Goal: Task Accomplishment & Management: Use online tool/utility

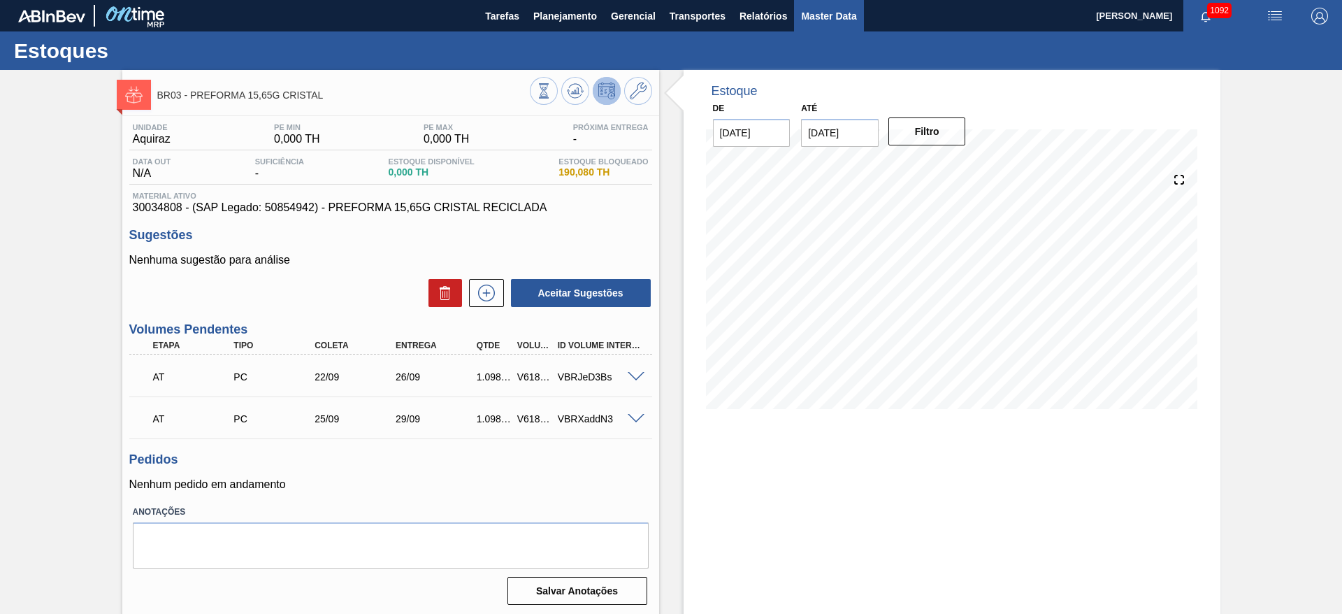
click at [825, 19] on span "Master Data" at bounding box center [828, 16] width 55 height 17
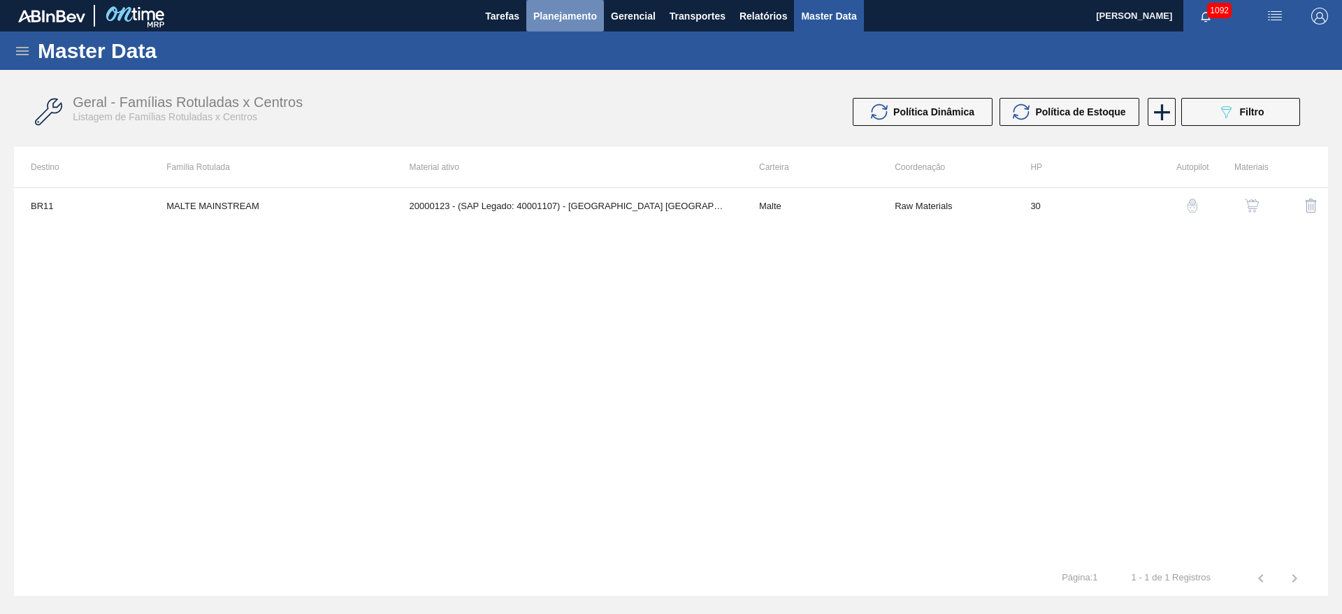
click at [567, 31] on button "Planejamento" at bounding box center [565, 15] width 78 height 31
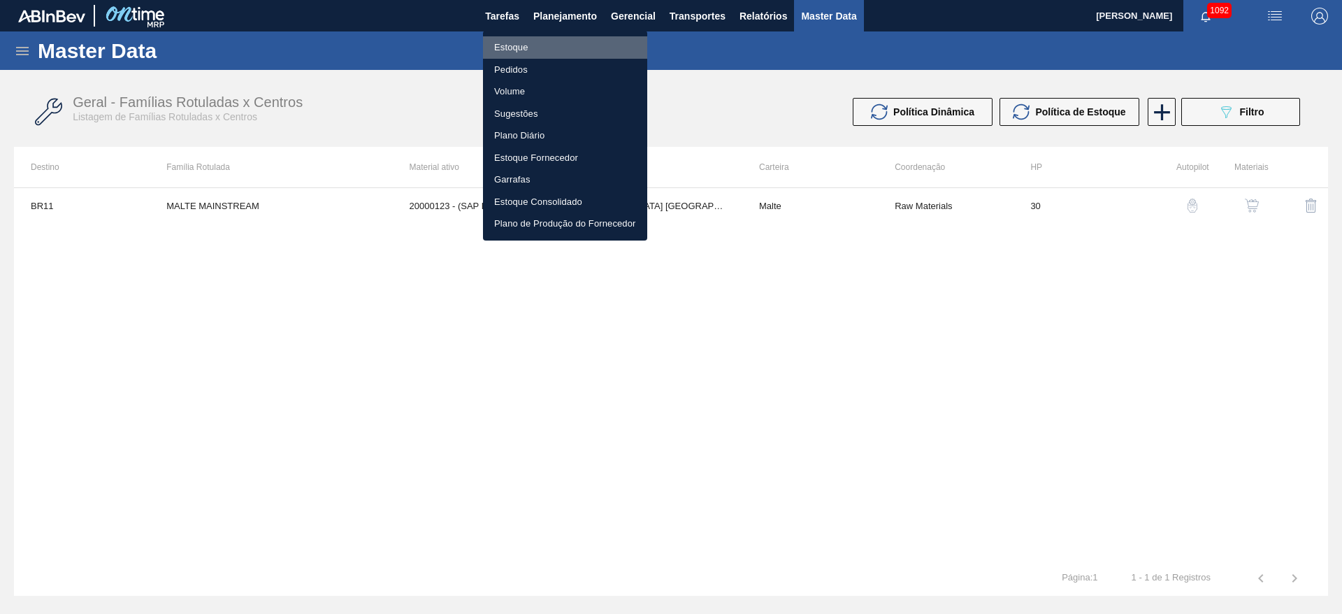
click at [505, 48] on li "Estoque" at bounding box center [565, 47] width 164 height 22
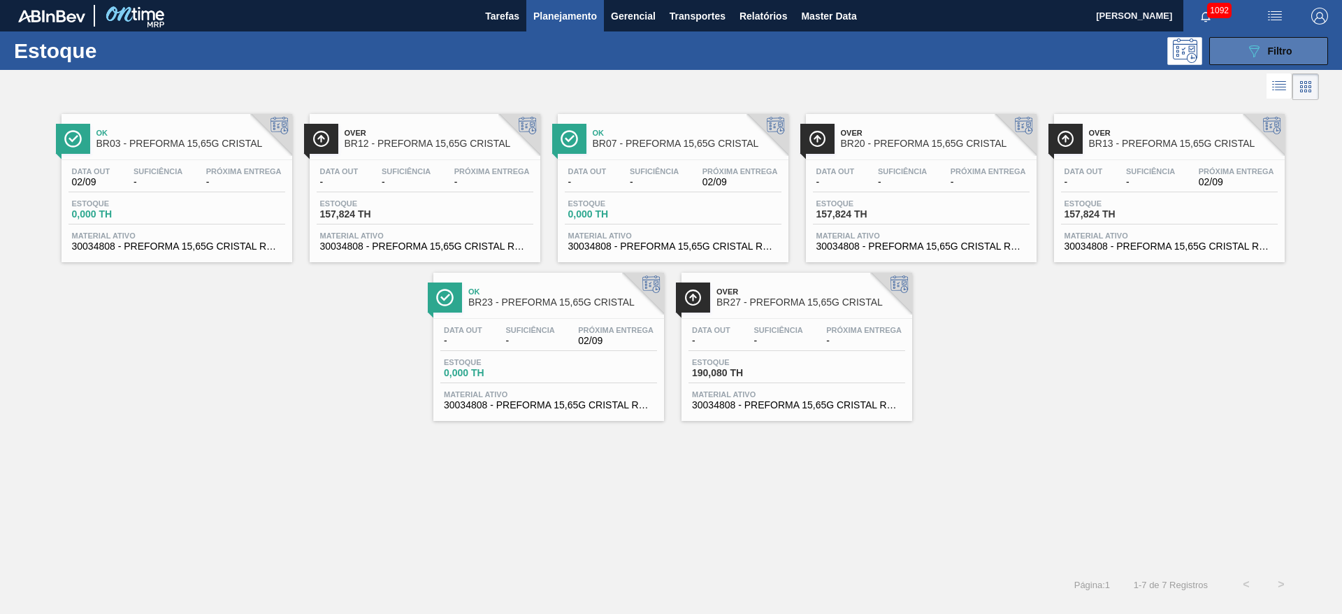
click at [1246, 37] on button "089F7B8B-B2A5-4AFE-B5C0-19BA573D28AC Filtro" at bounding box center [1268, 51] width 119 height 28
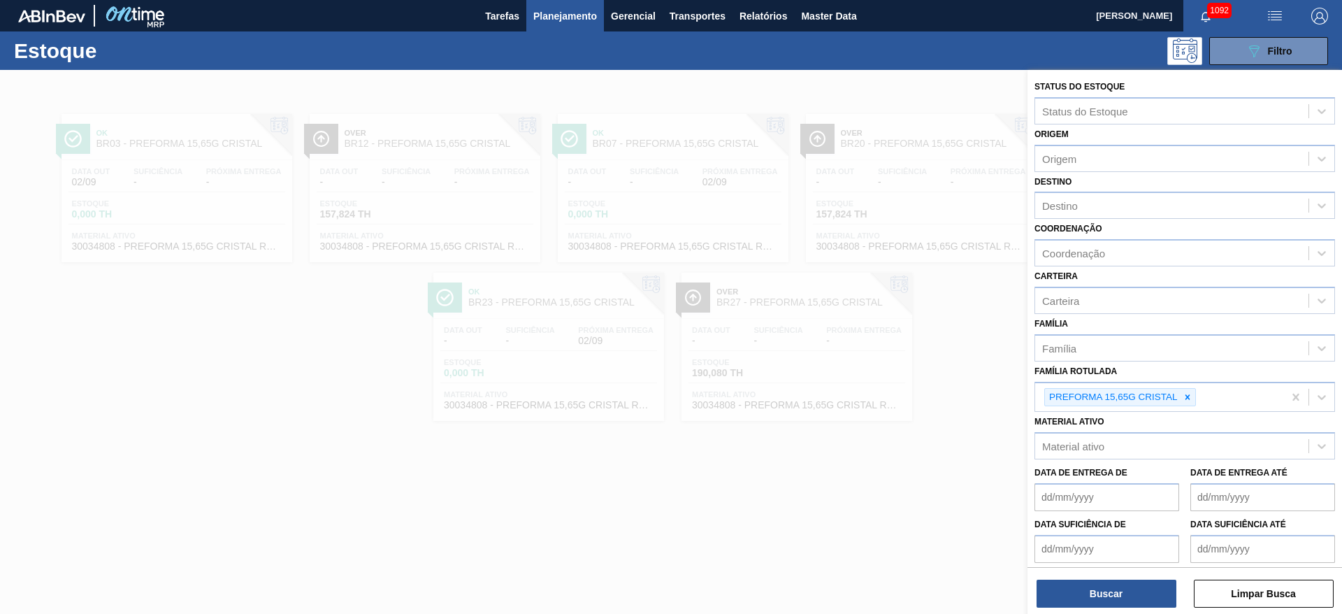
click at [300, 370] on div at bounding box center [671, 377] width 1342 height 614
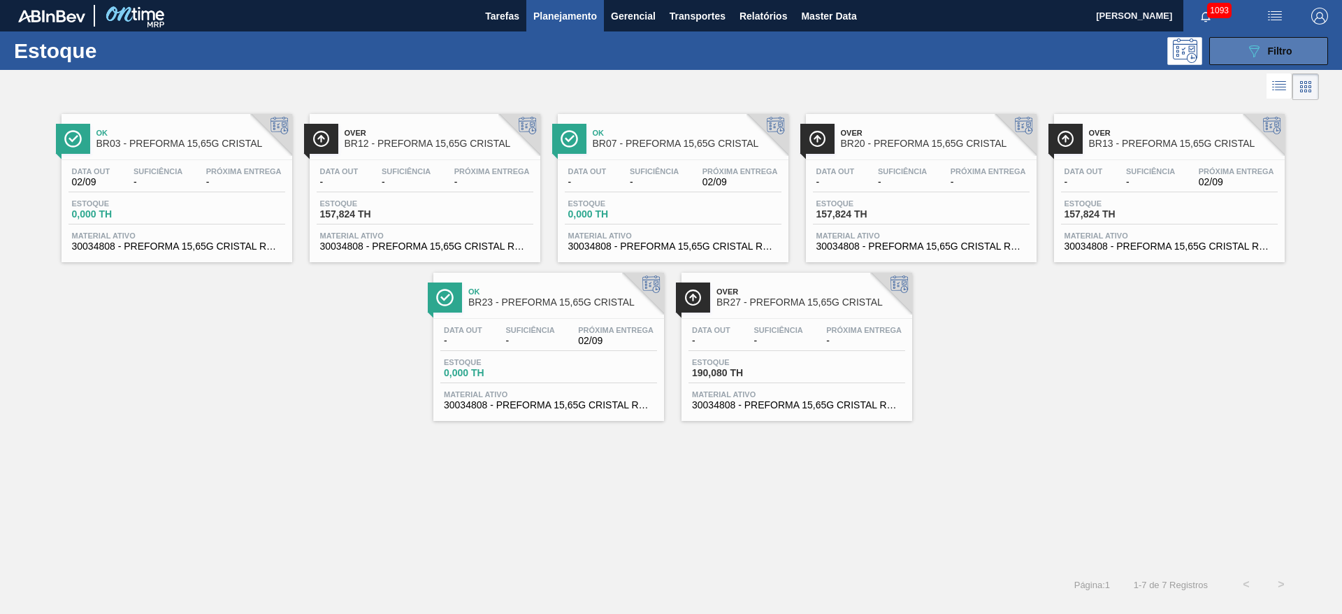
click at [1256, 51] on icon at bounding box center [1254, 51] width 10 height 12
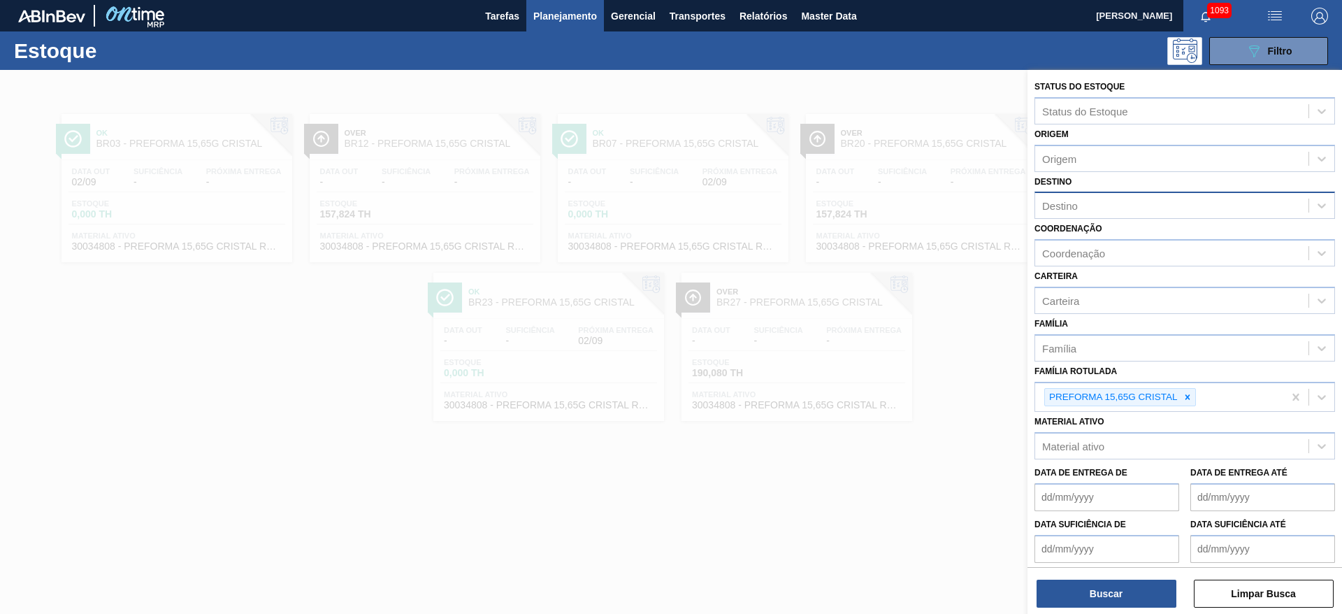
click at [1082, 204] on div "Destino" at bounding box center [1171, 206] width 273 height 20
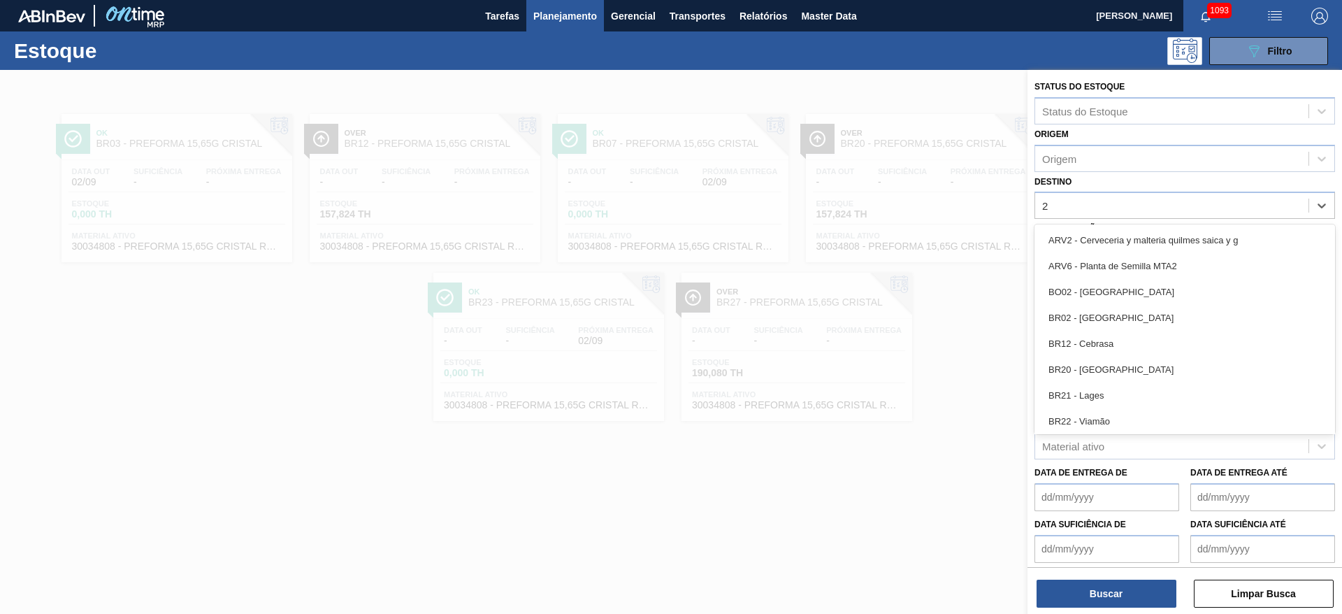
type input "26"
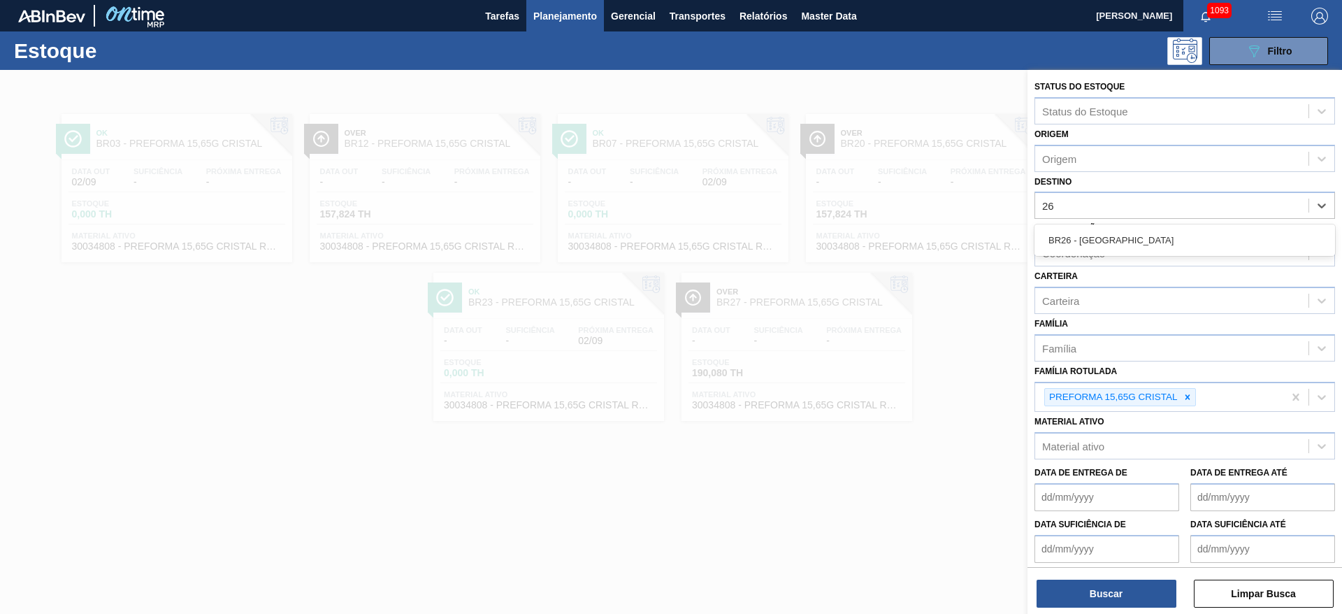
drag, startPoint x: 1095, startPoint y: 237, endPoint x: 1125, endPoint y: 285, distance: 56.8
click at [1095, 237] on div "BR26 - [GEOGRAPHIC_DATA]" at bounding box center [1184, 240] width 300 height 26
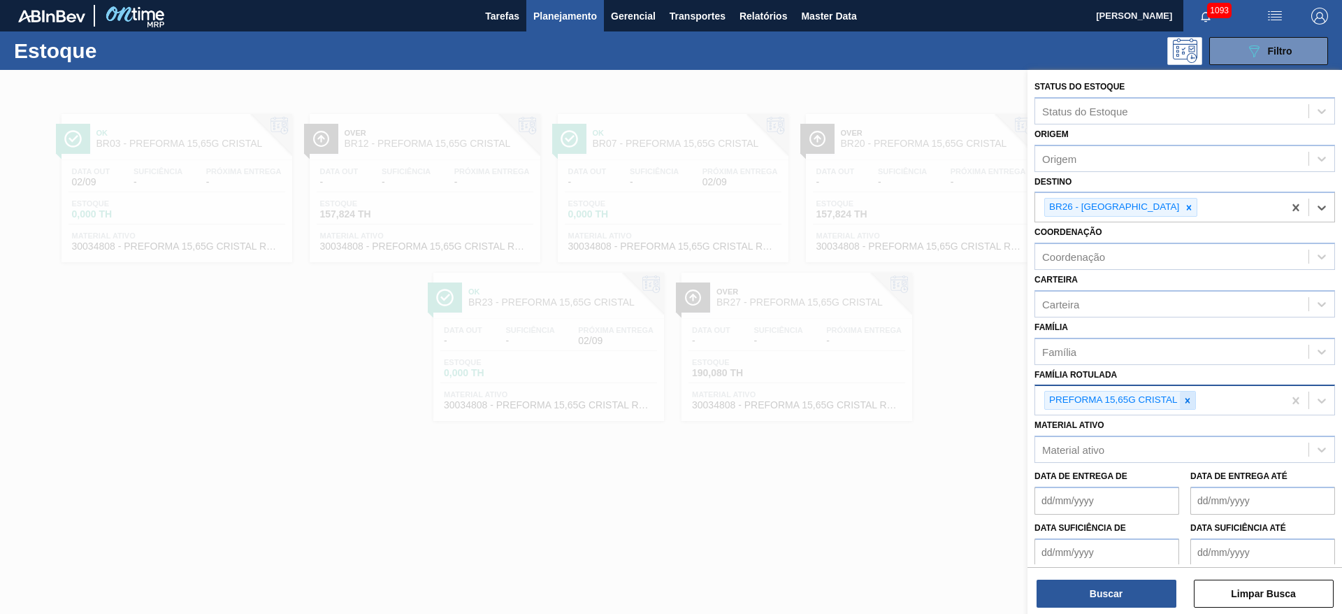
click at [1187, 397] on icon at bounding box center [1187, 401] width 10 height 10
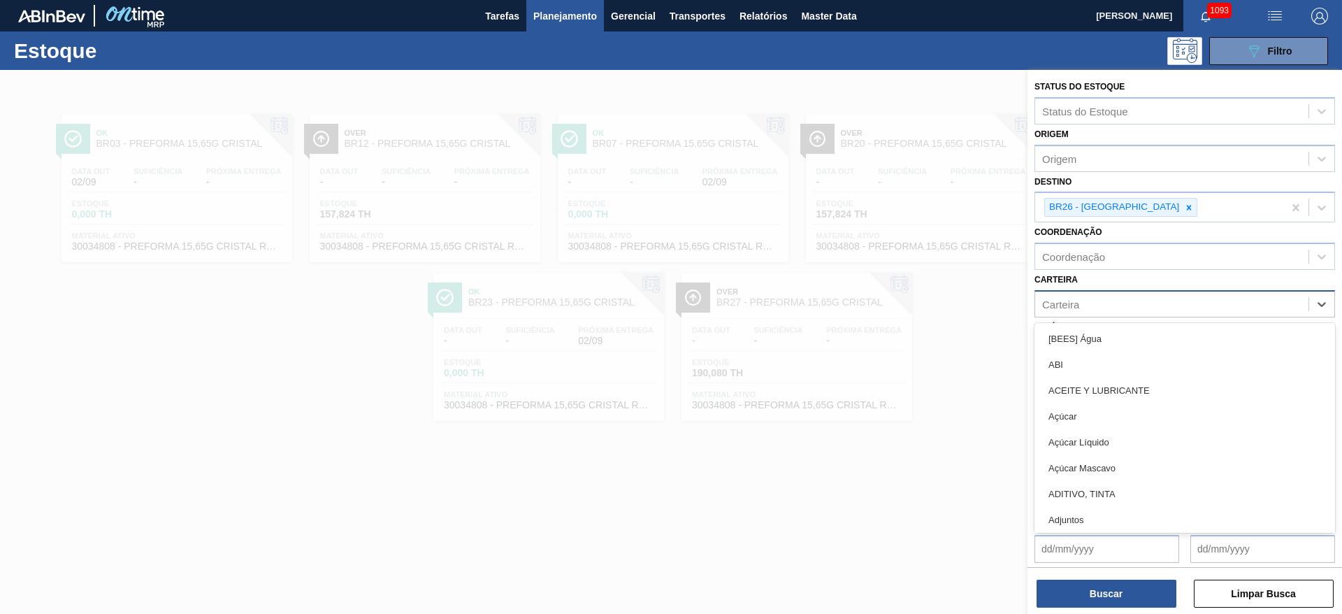
click at [1078, 298] on div "Carteira" at bounding box center [1060, 304] width 37 height 12
type input "malte"
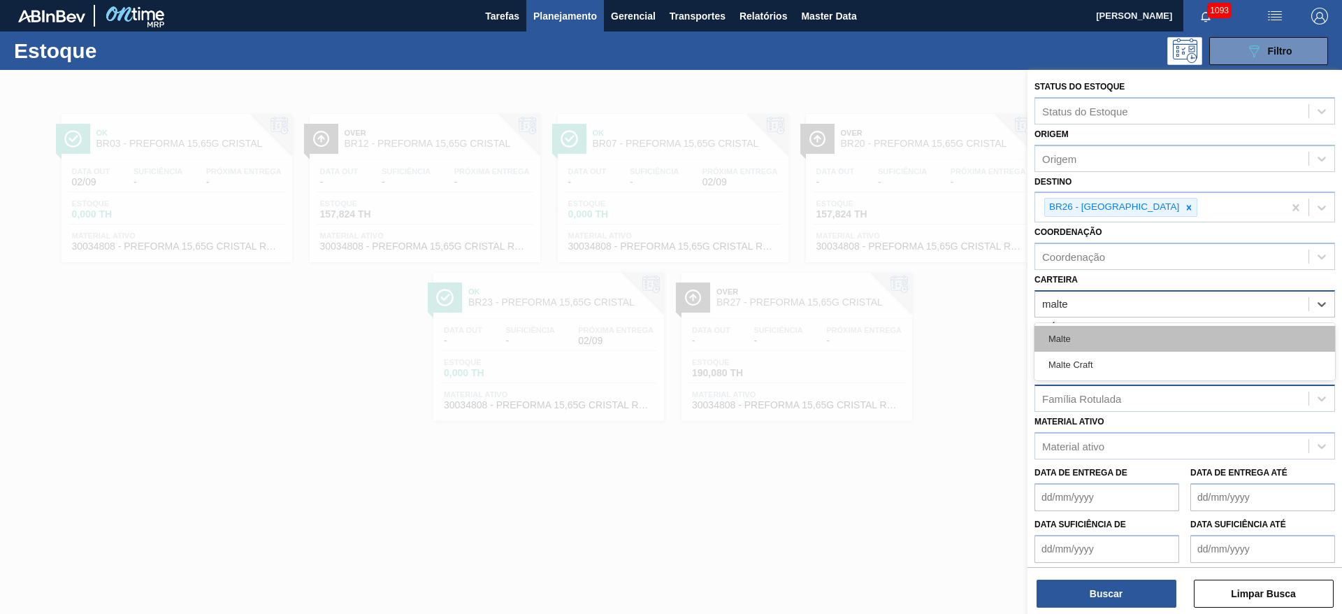
click at [1086, 333] on div "Malte" at bounding box center [1184, 339] width 300 height 26
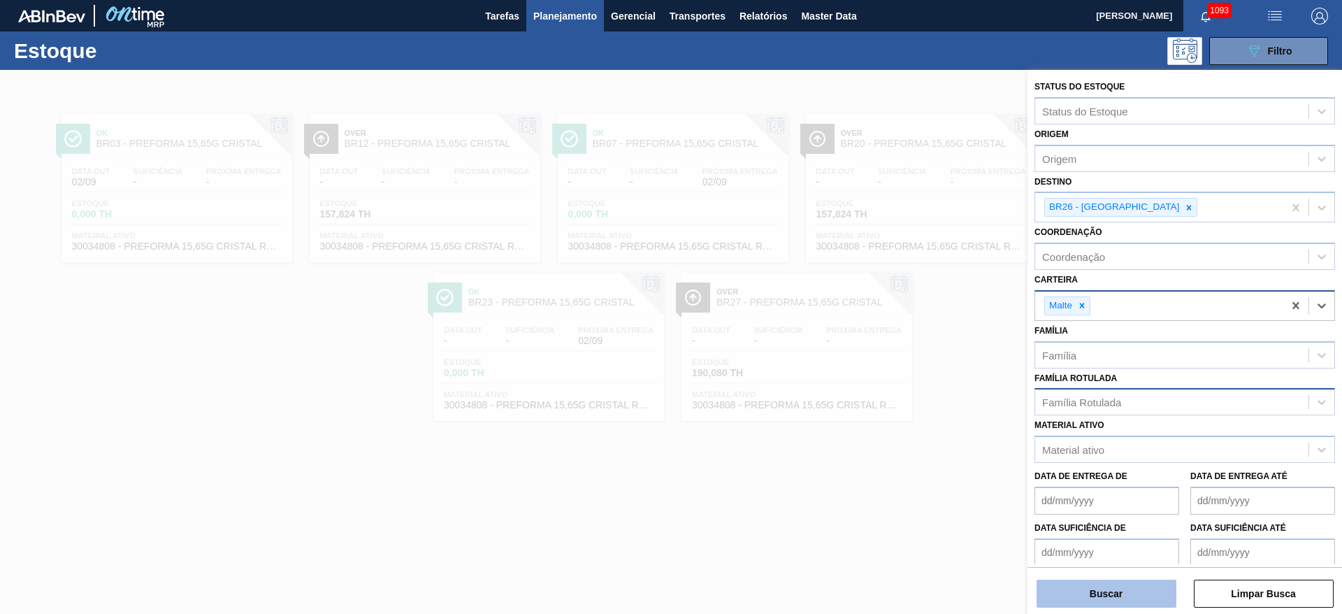
click at [1113, 590] on button "Buscar" at bounding box center [1106, 593] width 140 height 28
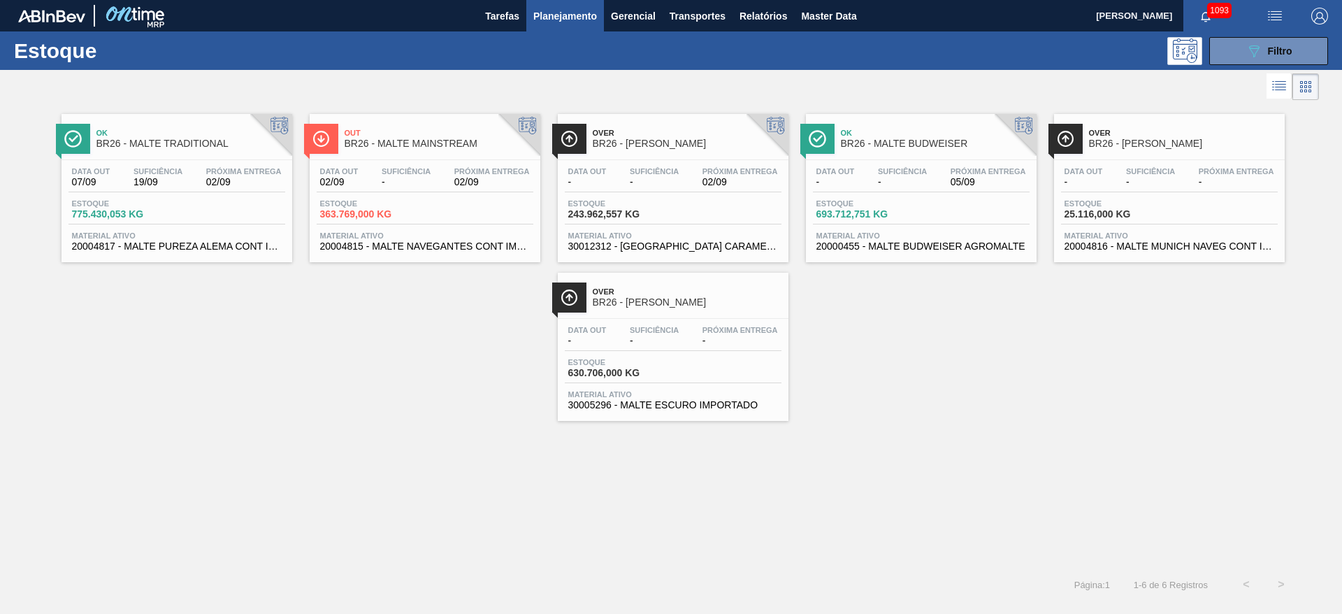
click at [384, 182] on span "-" at bounding box center [406, 182] width 49 height 10
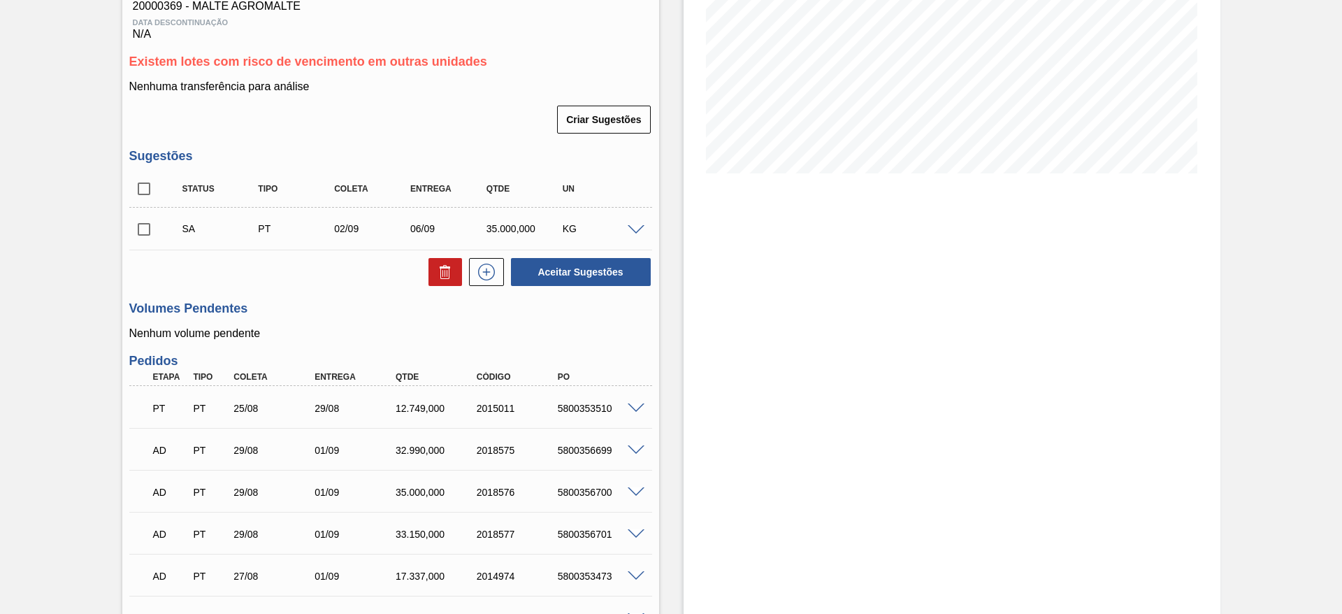
scroll to position [105, 0]
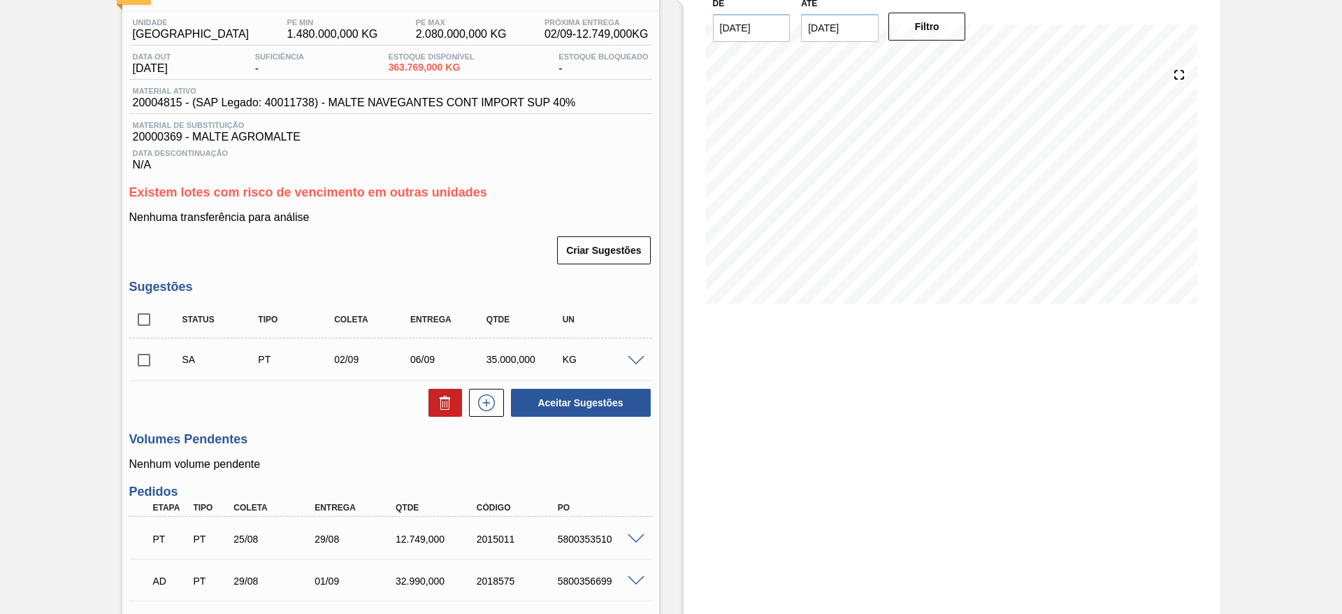
click at [633, 361] on span at bounding box center [636, 361] width 17 height 10
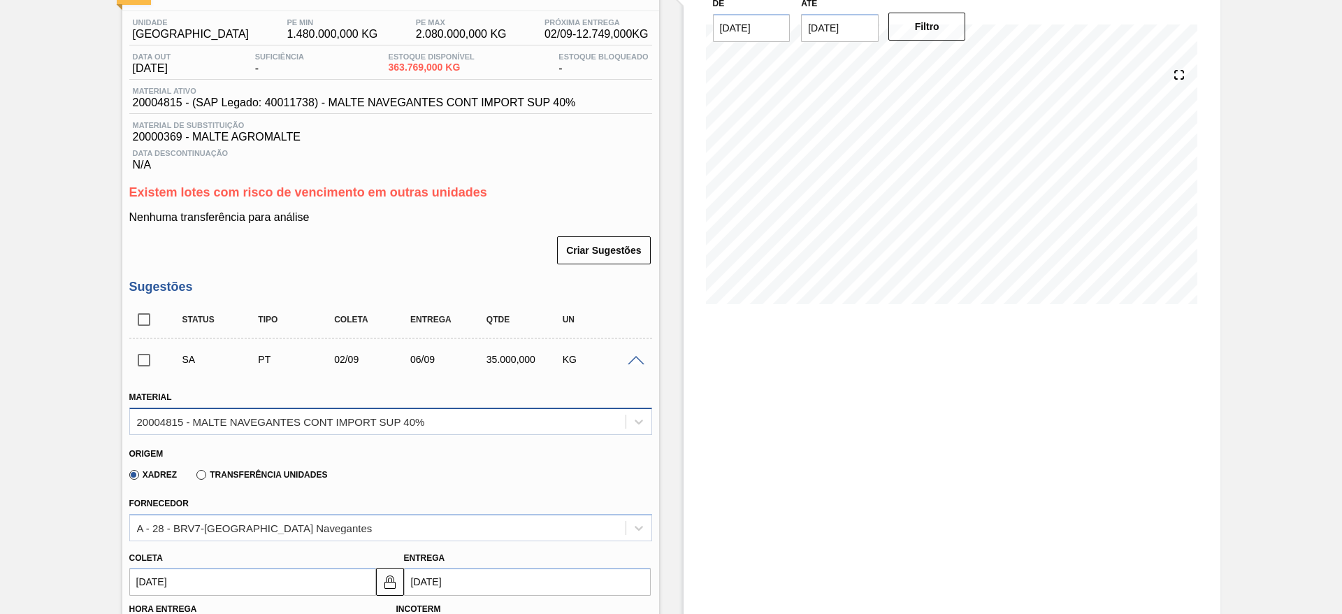
scroll to position [147, 0]
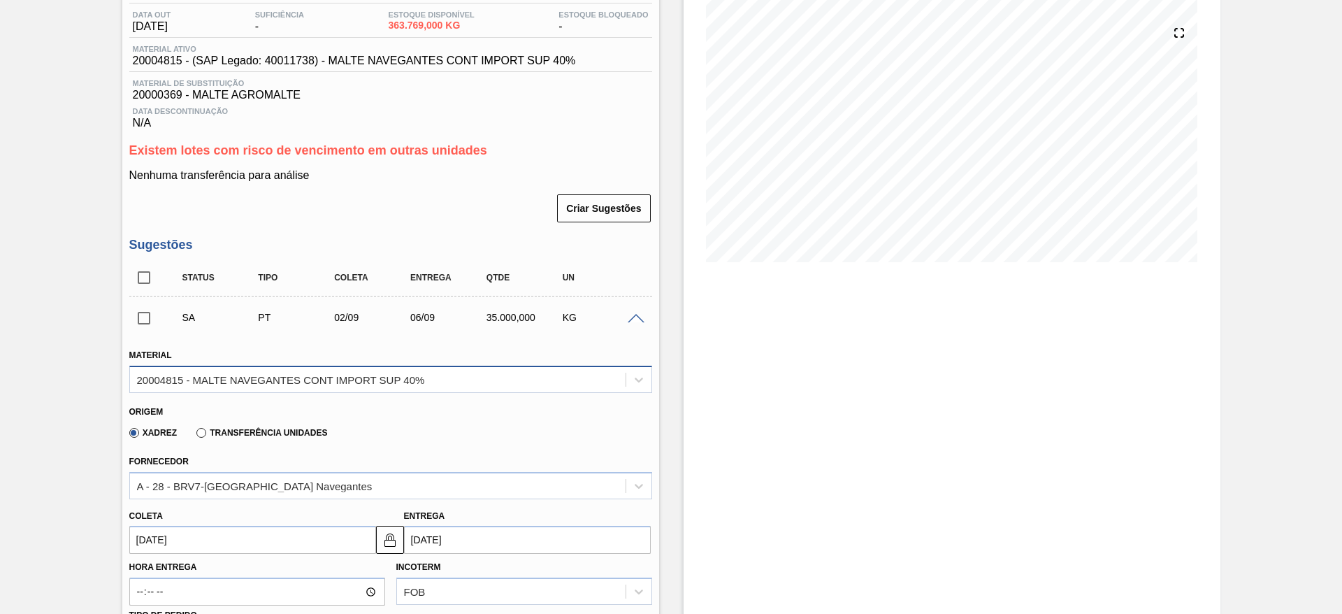
click at [227, 393] on div "20004815 - MALTE NAVEGANTES CONT IMPORT SUP 40%" at bounding box center [390, 378] width 523 height 27
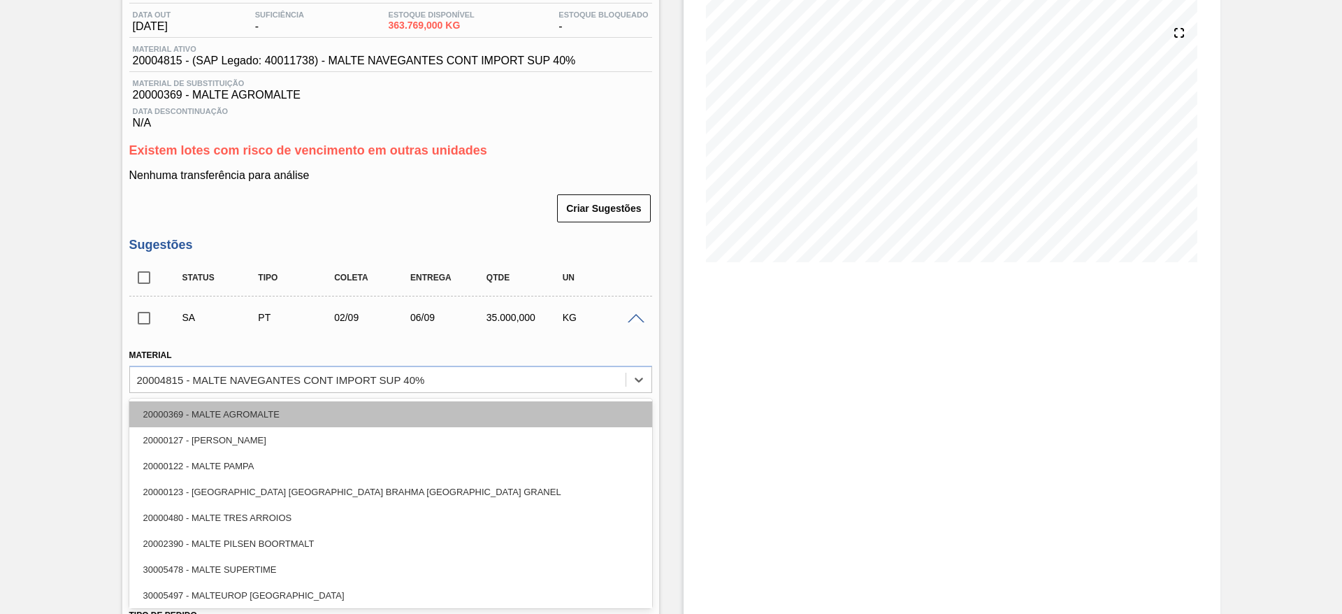
paste input "20000480"
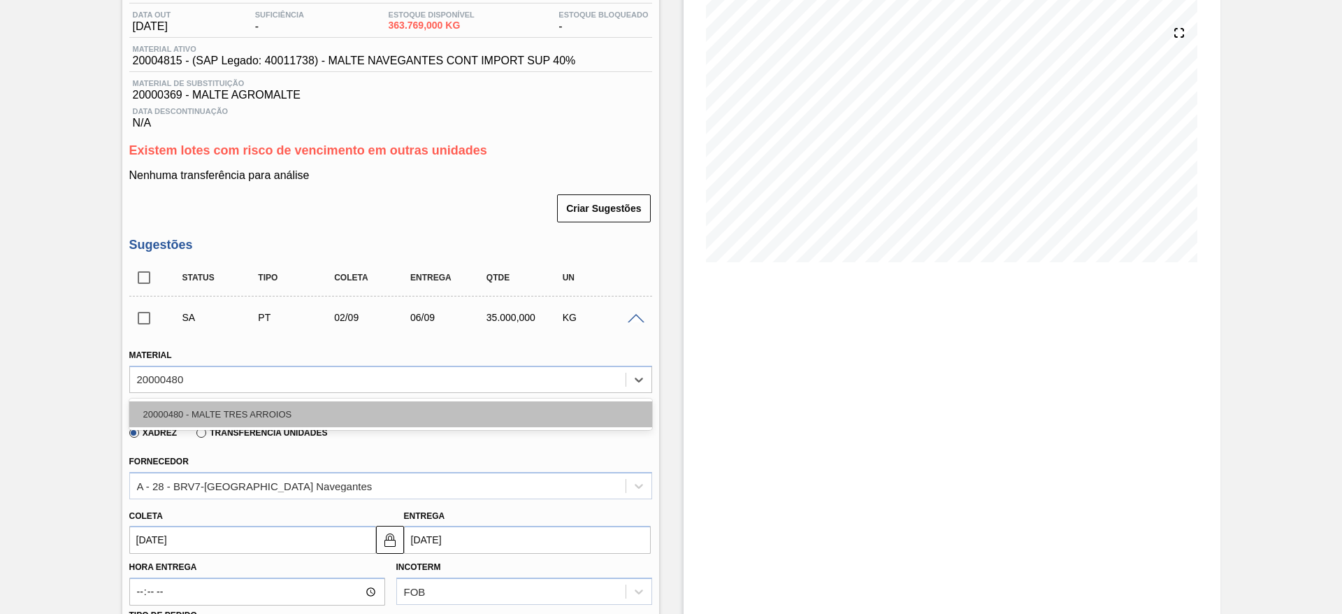
type input "20000480"
click at [232, 410] on div "20000480 - MALTE TRES ARROIOS" at bounding box center [390, 414] width 523 height 26
type input "[DATE]"
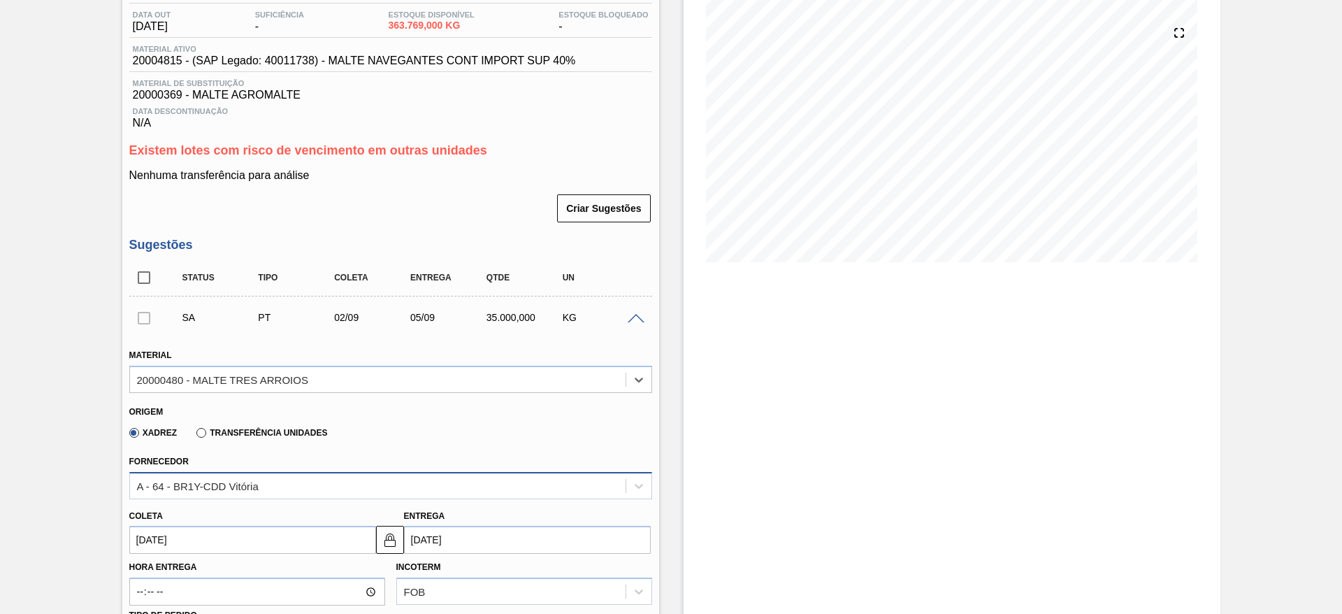
click at [155, 478] on div "A - 64 - BR1Y-CDD Vitória" at bounding box center [377, 485] width 495 height 20
click at [202, 432] on label "Transferência Unidades" at bounding box center [261, 433] width 131 height 10
click at [194, 435] on input "Transferência Unidades" at bounding box center [194, 435] width 0 height 0
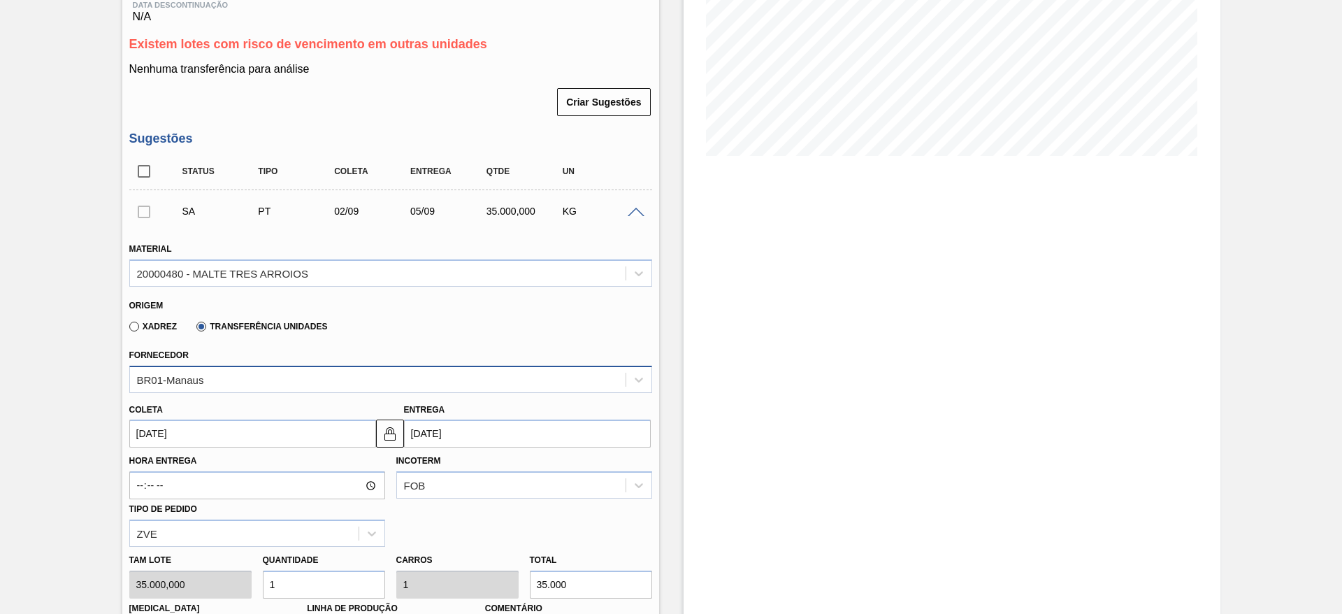
click at [155, 393] on div "BR01-Manaus" at bounding box center [390, 378] width 523 height 27
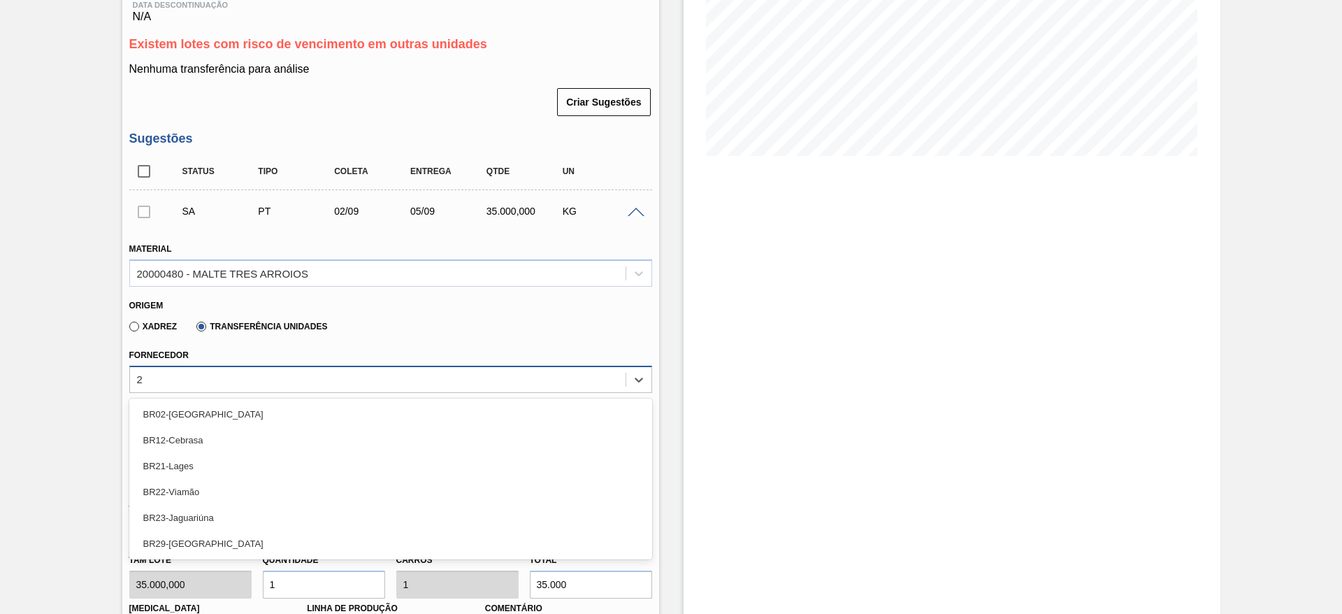
type input "29"
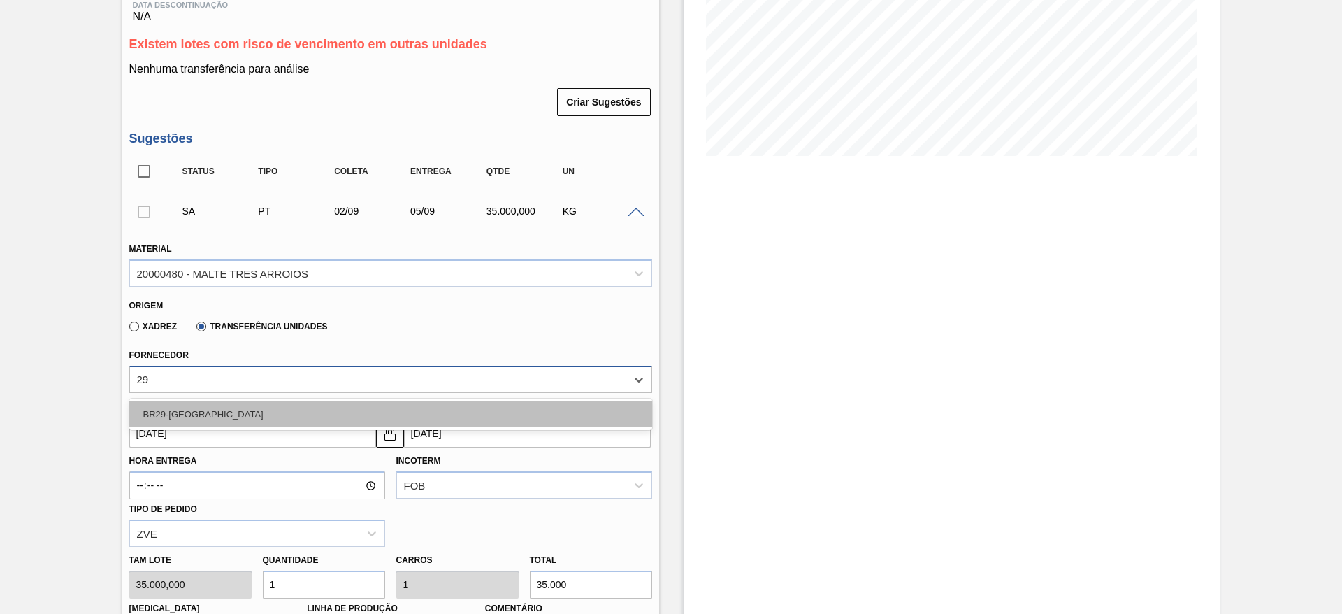
click at [167, 407] on div "BR29-[GEOGRAPHIC_DATA]" at bounding box center [390, 414] width 523 height 26
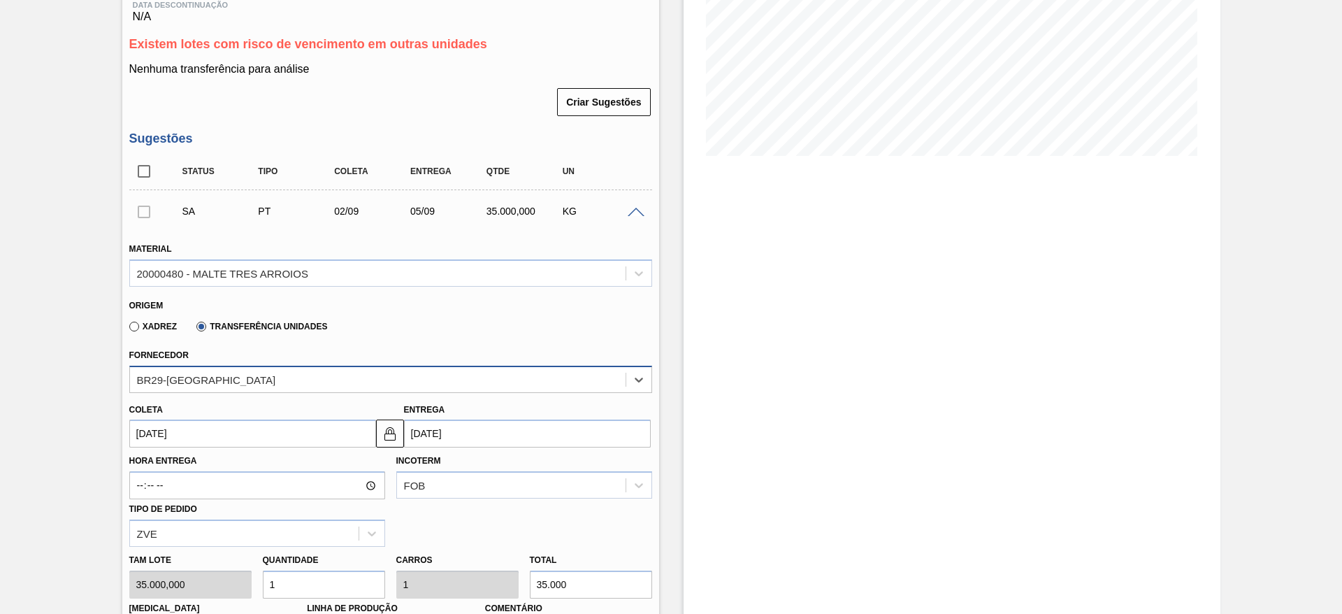
click at [138, 441] on input "[DATE]" at bounding box center [252, 433] width 247 height 28
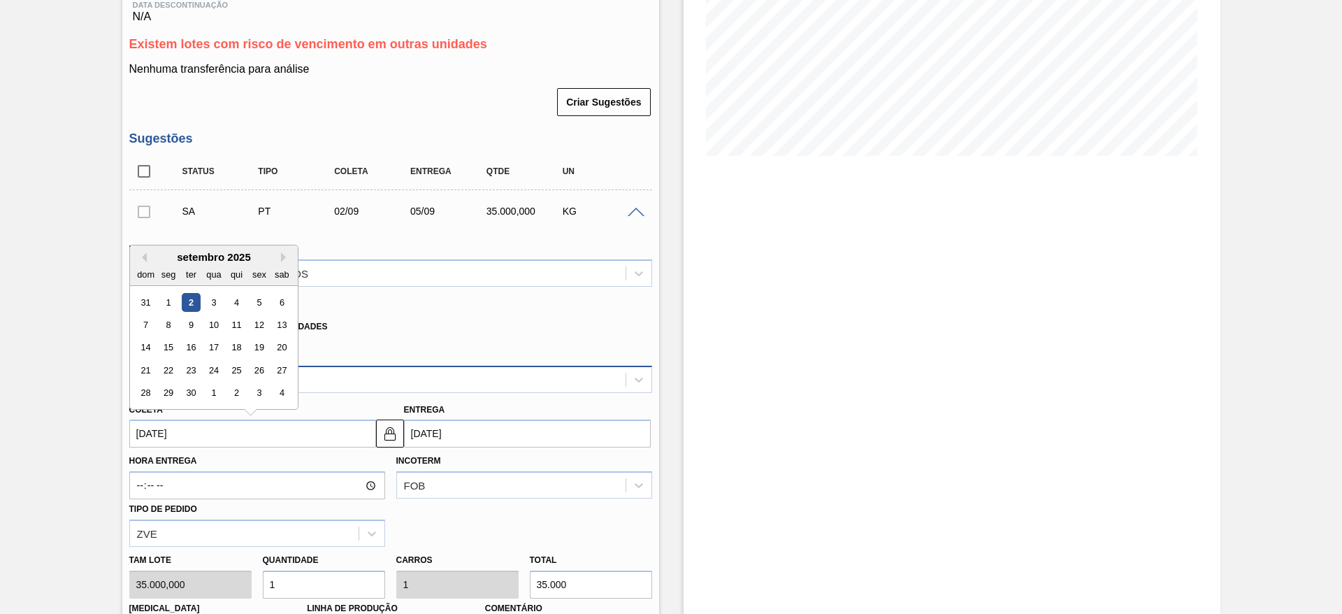
click at [188, 301] on div "2" at bounding box center [190, 302] width 19 height 19
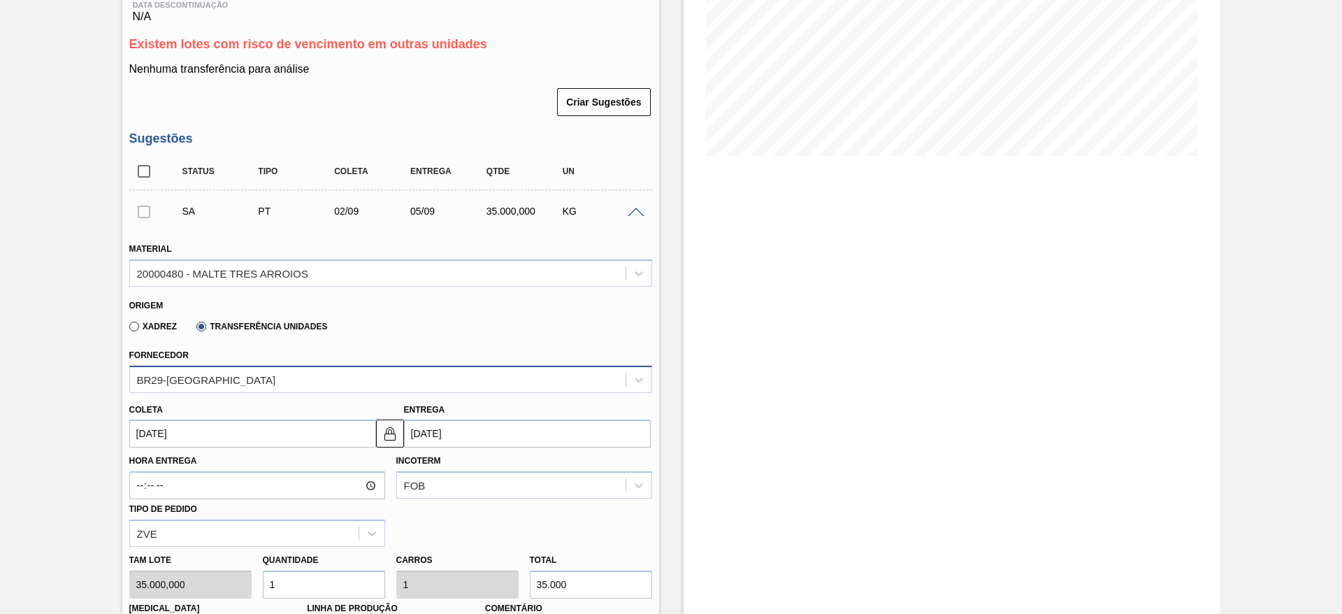
scroll to position [463, 0]
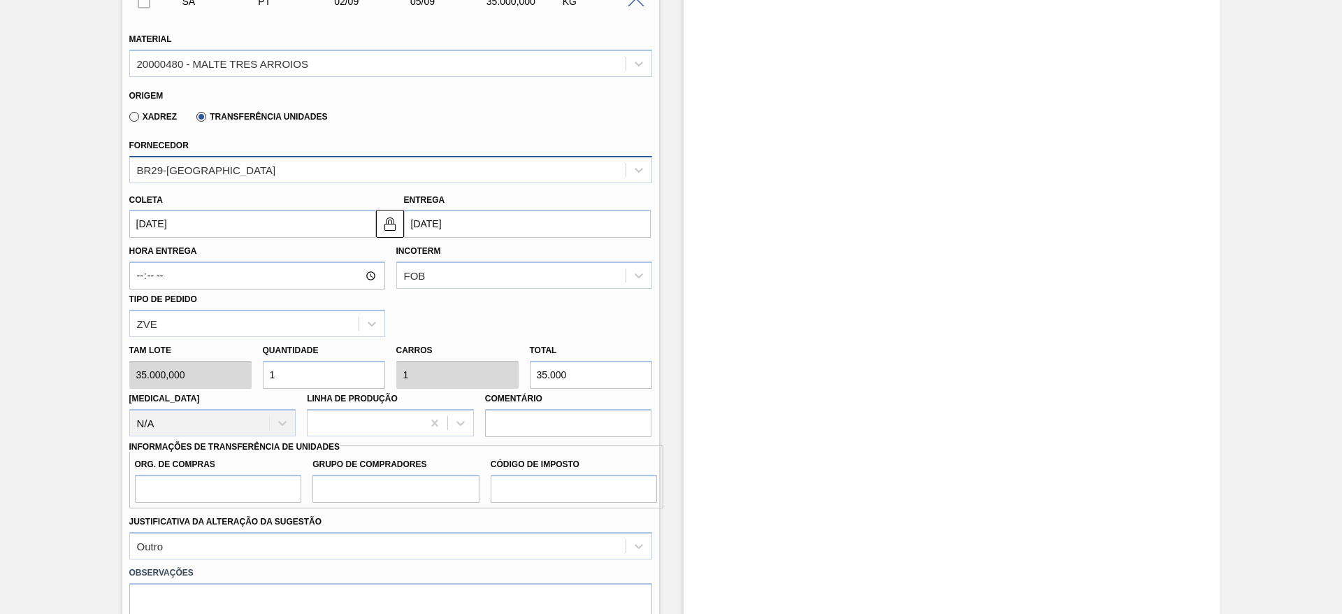
click at [168, 375] on div "[PERSON_NAME] 35.000,000 Quantidade 1 Carros 1 Total 35.000 [MEDICAL_DATA] N/A …" at bounding box center [391, 387] width 534 height 100
type input "3"
type input "105.000"
type input "3"
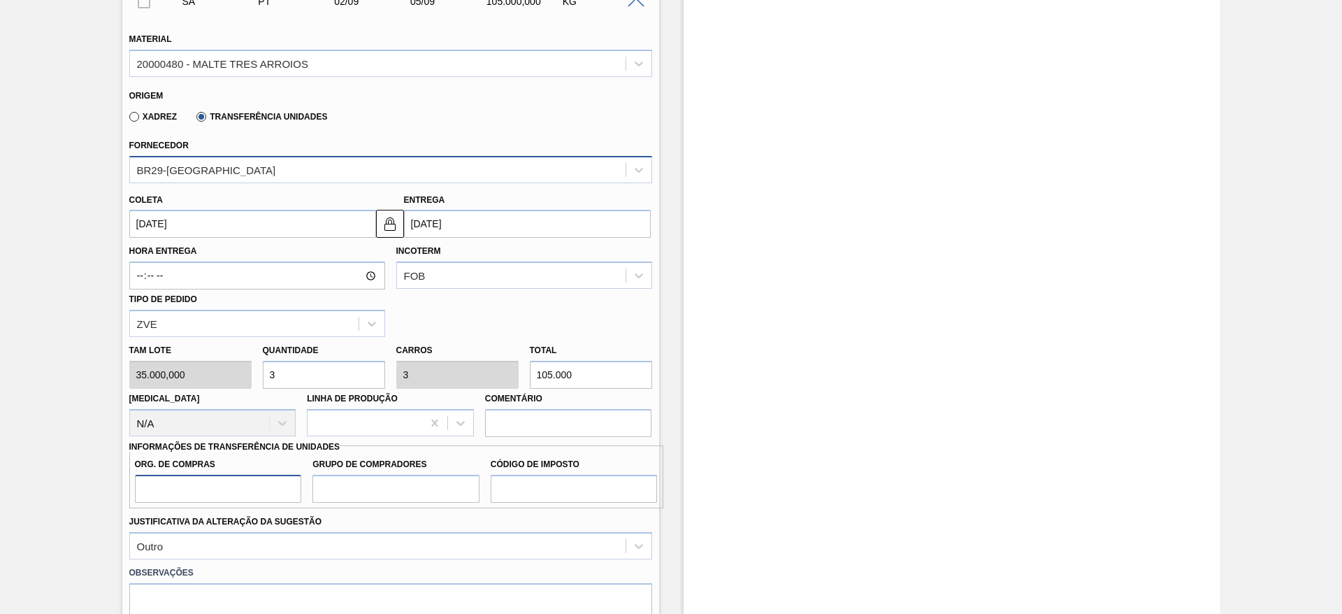
click at [183, 485] on input "Org. de Compras" at bounding box center [218, 488] width 167 height 28
type input "BR00"
click at [404, 484] on input "Grupo de Compradores" at bounding box center [395, 488] width 167 height 28
type input "A01"
click at [565, 493] on input "Código de Imposto" at bounding box center [574, 488] width 167 height 28
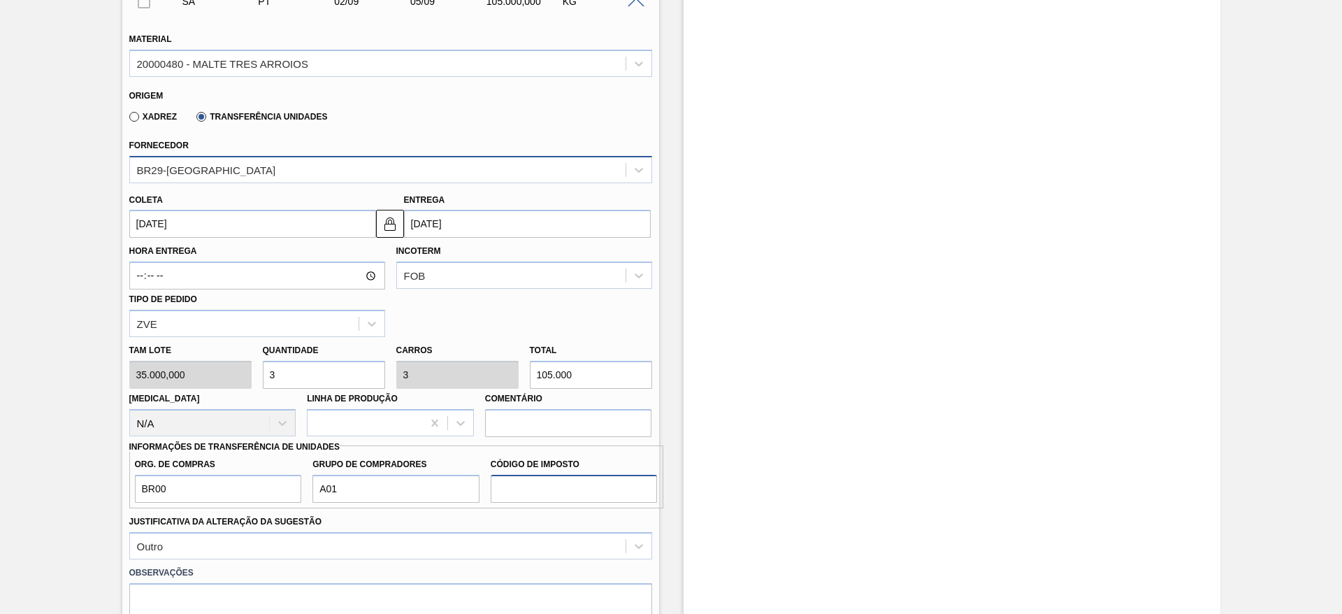
type input "I1"
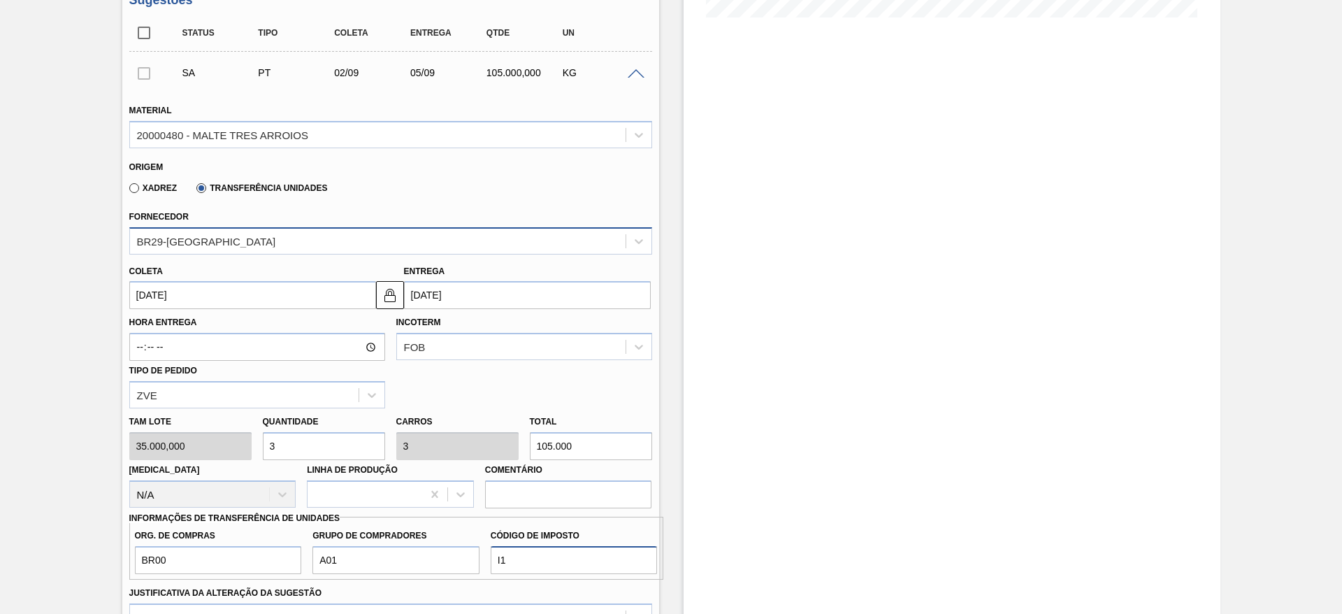
scroll to position [419, 0]
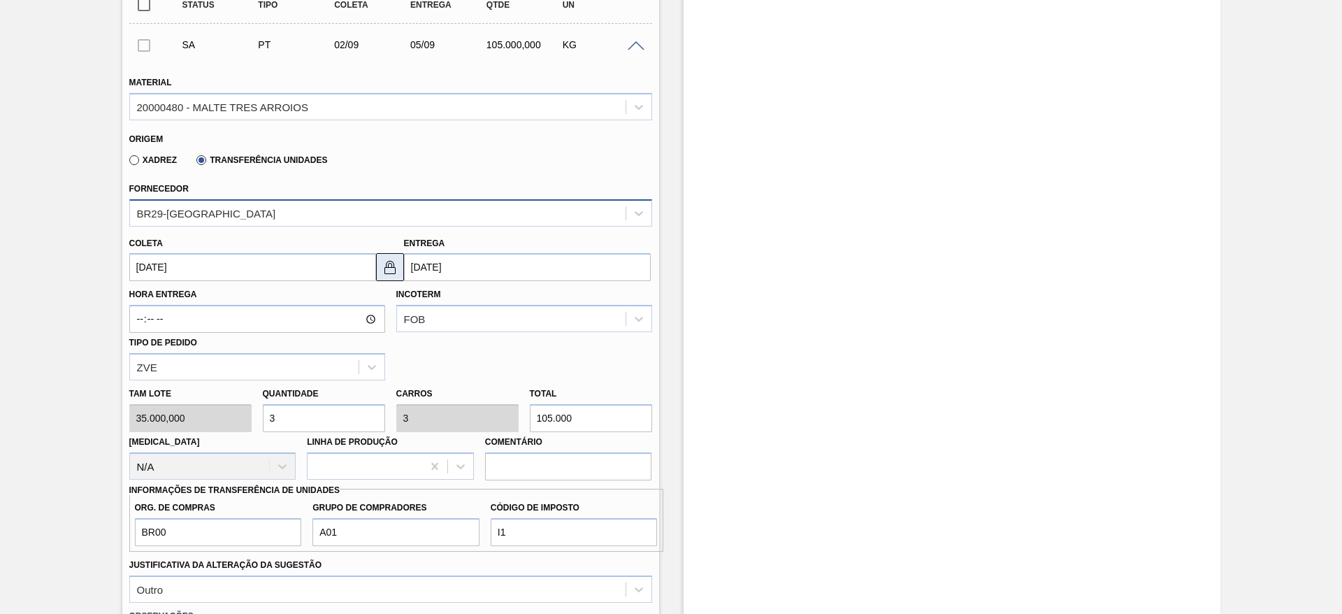
click at [393, 273] on img at bounding box center [390, 267] width 17 height 17
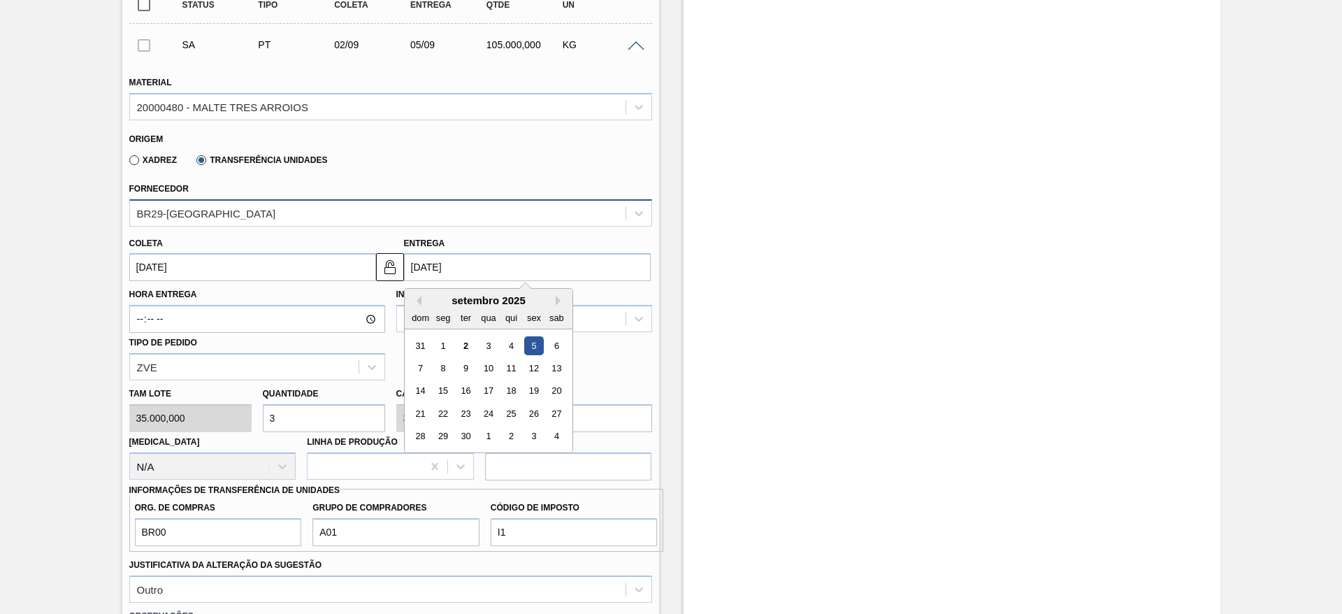
click at [416, 268] on input "[DATE]" at bounding box center [527, 267] width 247 height 28
click at [488, 344] on div "3" at bounding box center [488, 345] width 19 height 19
type input "[DATE]"
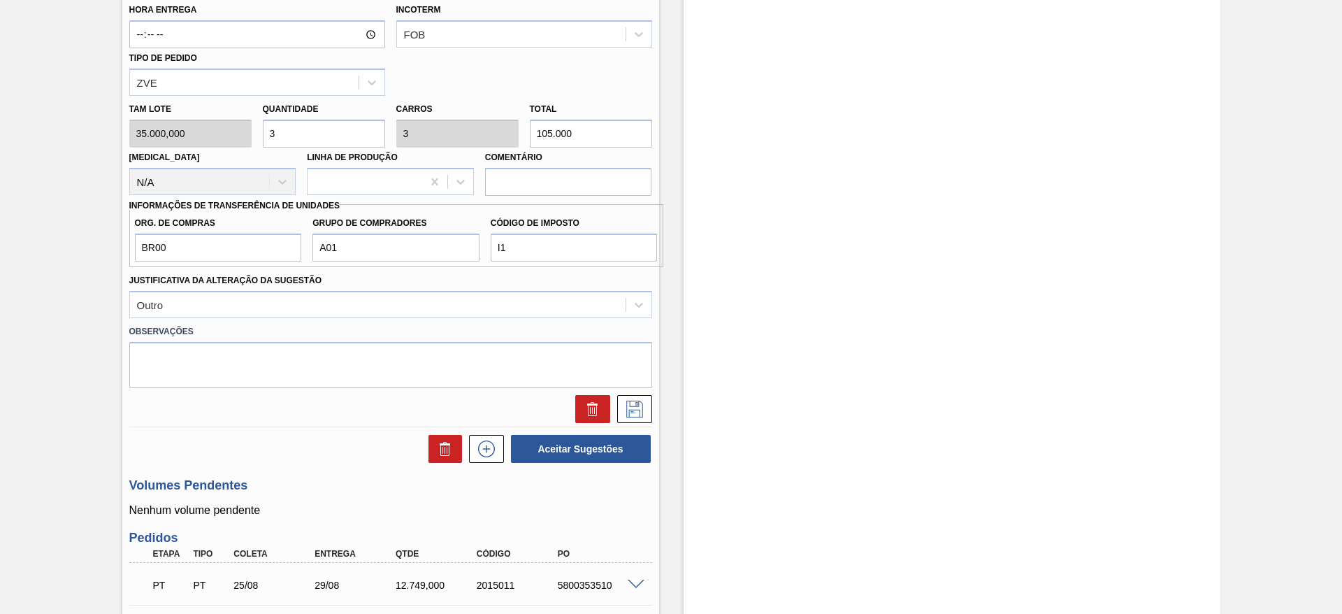
scroll to position [734, 0]
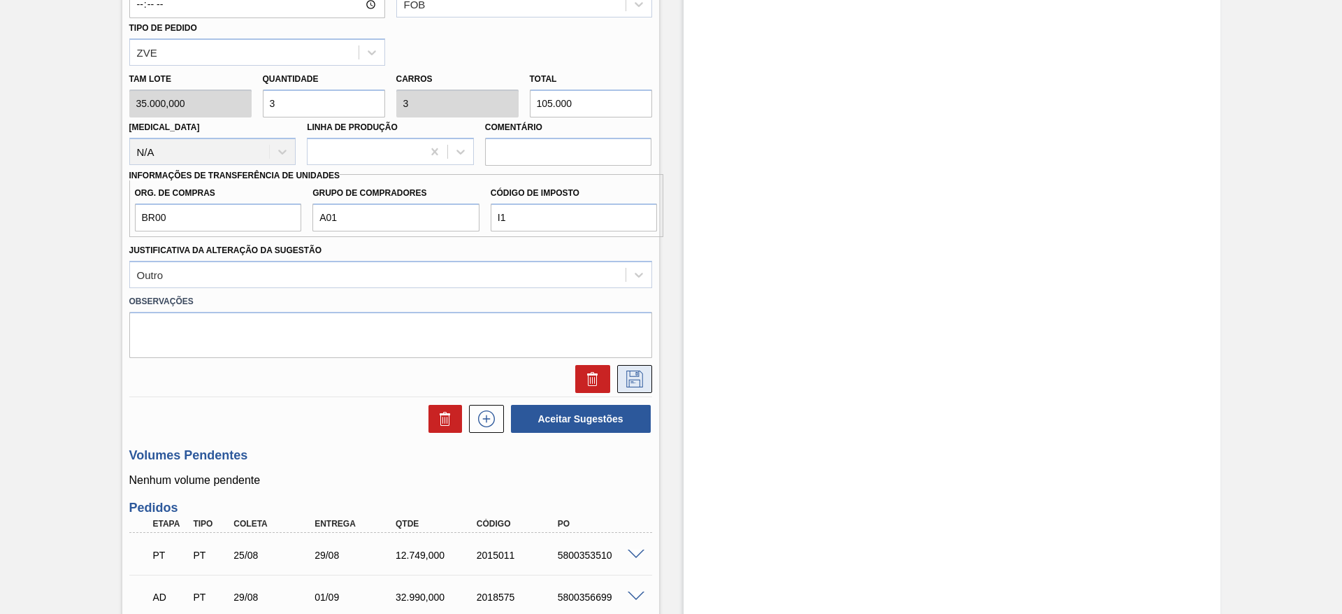
click at [632, 376] on icon at bounding box center [634, 378] width 17 height 17
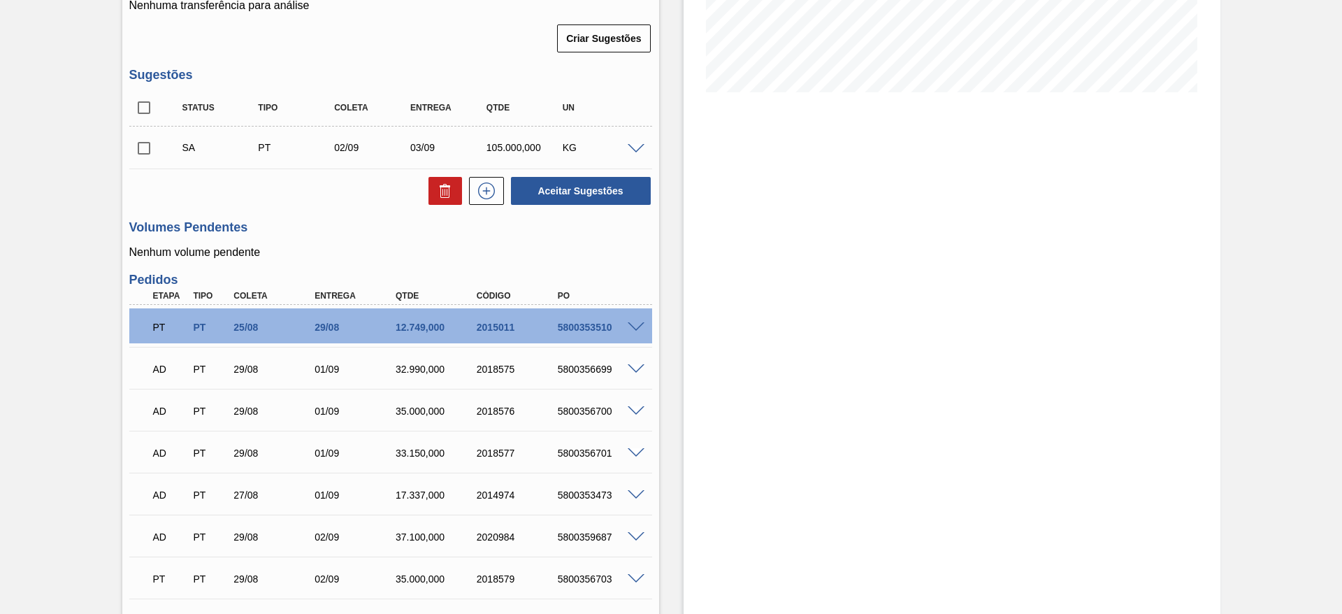
scroll to position [210, 0]
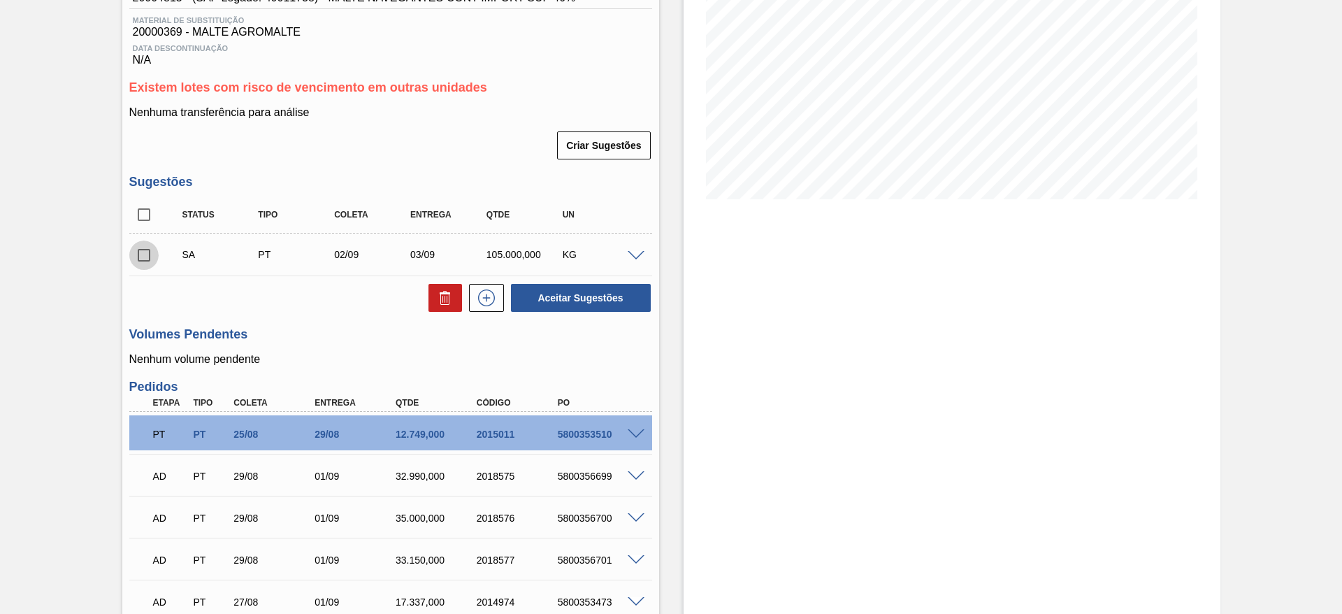
click at [142, 255] on input "checkbox" at bounding box center [143, 254] width 29 height 29
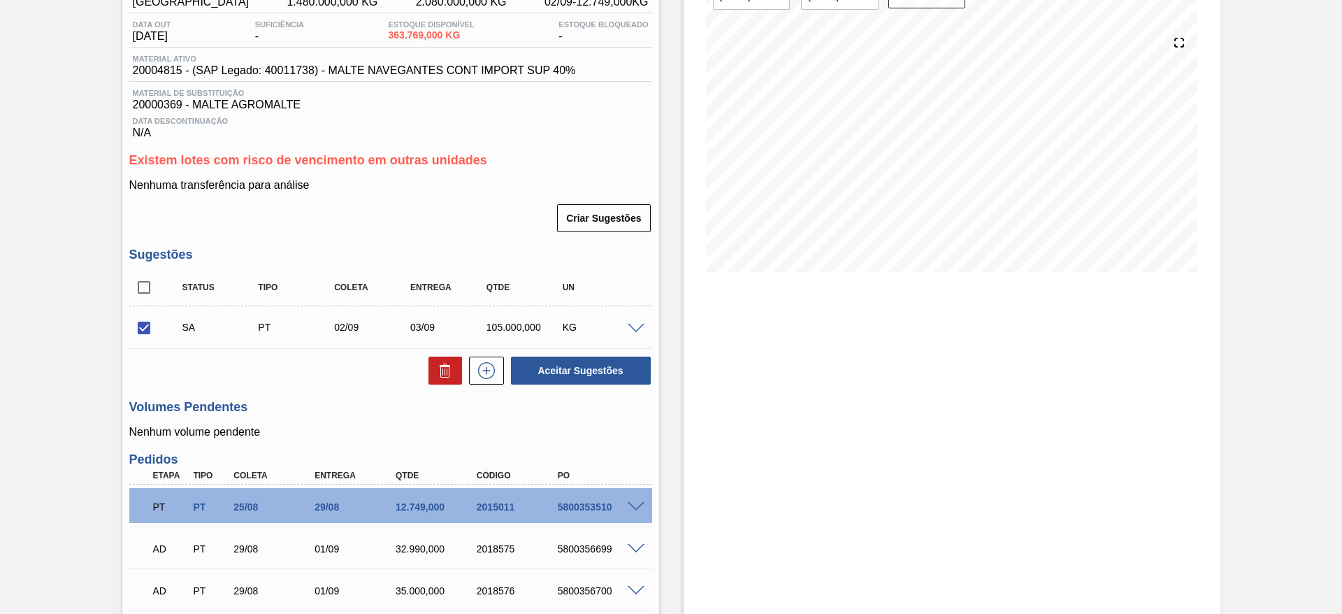
scroll to position [105, 0]
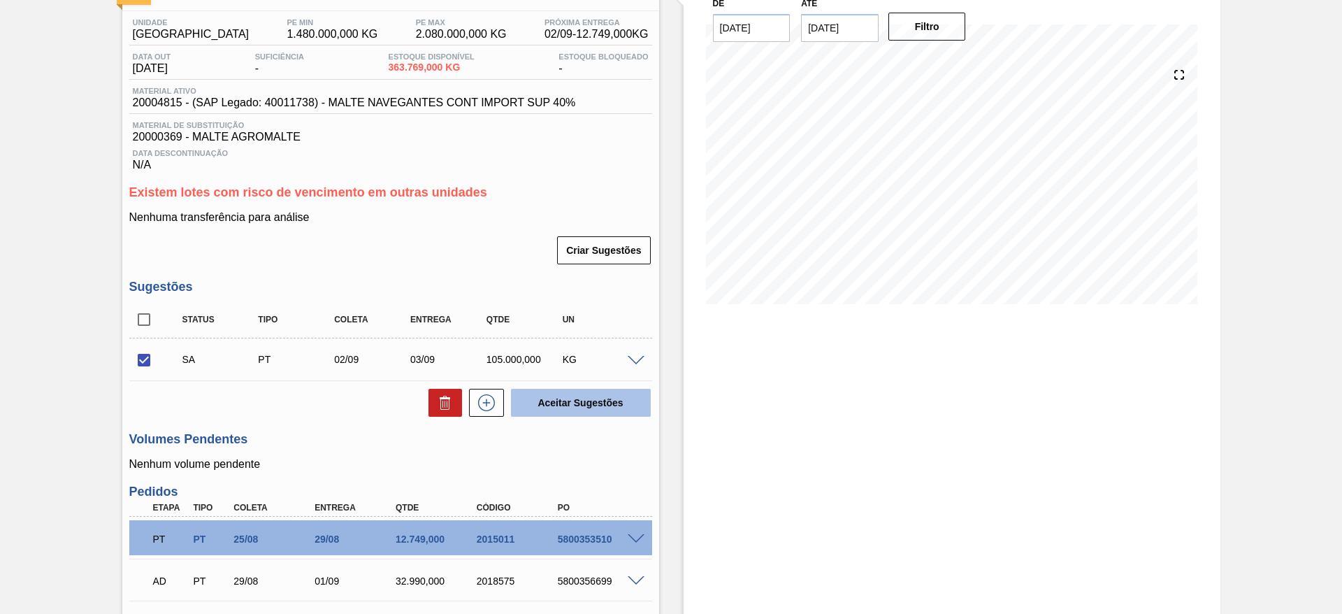
click at [577, 402] on button "Aceitar Sugestões" at bounding box center [581, 403] width 140 height 28
click at [139, 357] on input "checkbox" at bounding box center [143, 359] width 29 height 29
click at [590, 402] on button "Aceitar Sugestões" at bounding box center [581, 403] width 140 height 28
checkbox input "false"
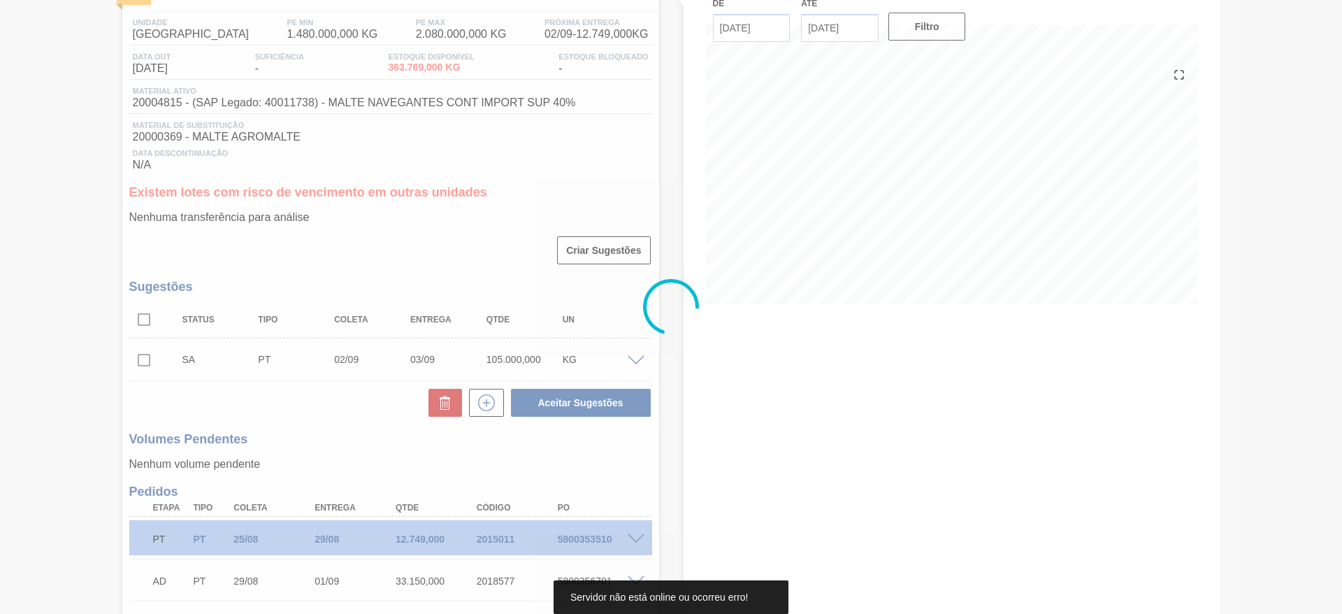
click at [41, 288] on div at bounding box center [671, 307] width 1342 height 614
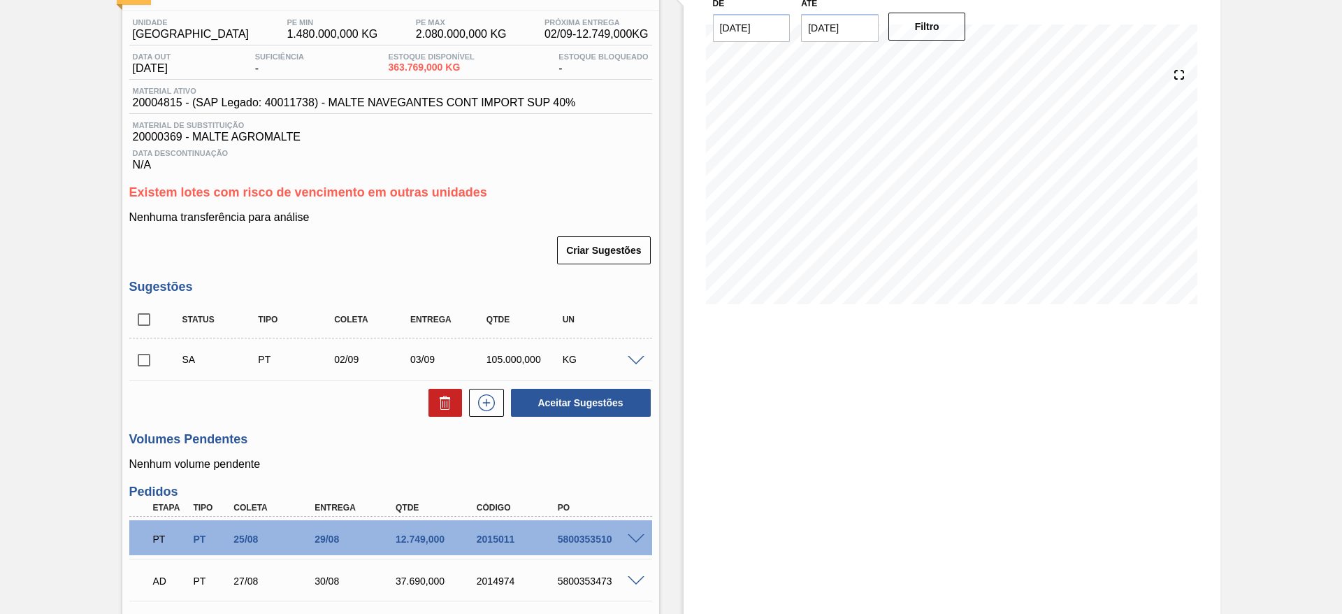
scroll to position [0, 0]
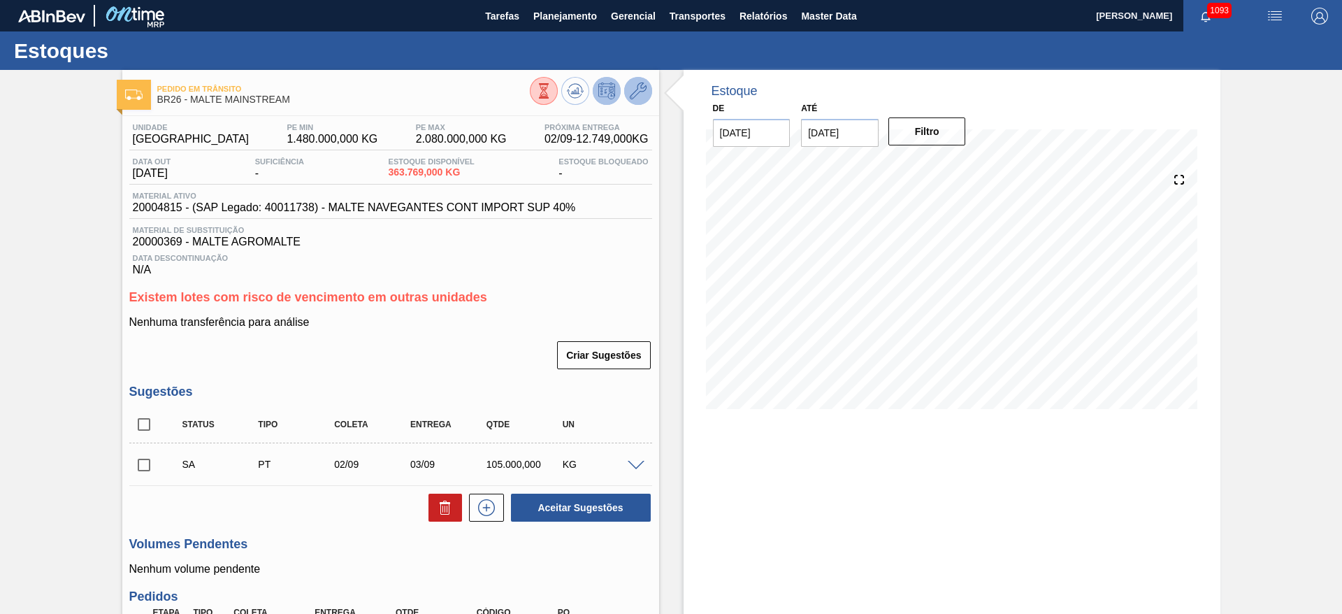
click at [632, 88] on icon at bounding box center [638, 90] width 17 height 17
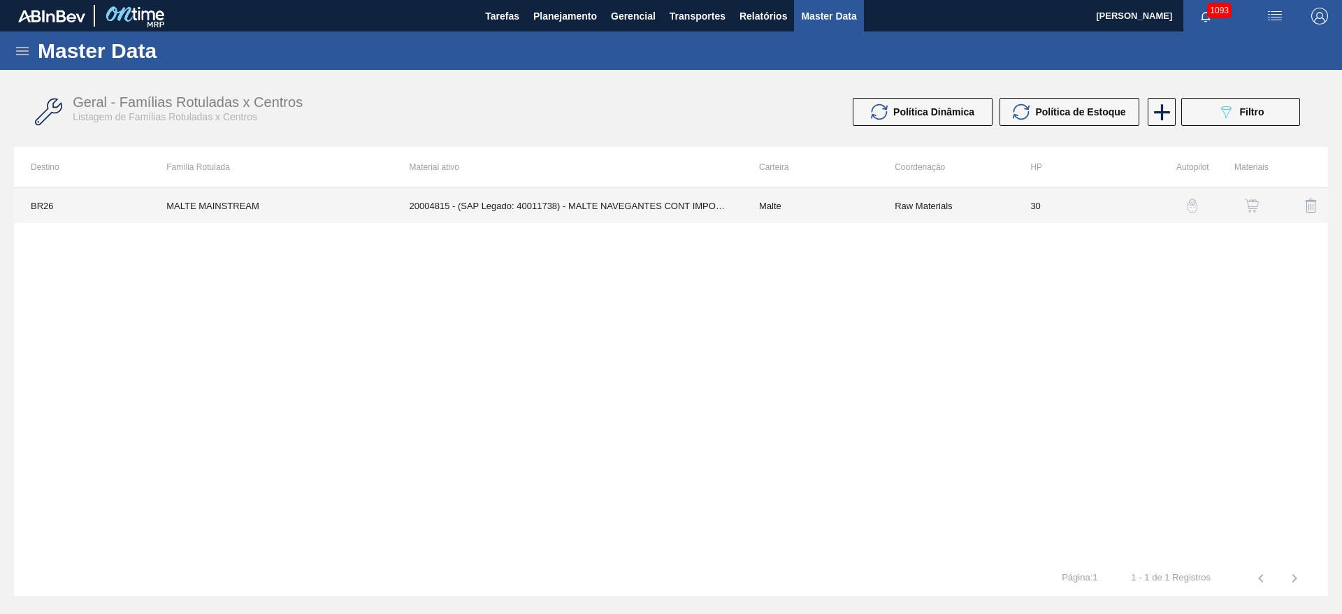
click at [904, 196] on td "Raw Materials" at bounding box center [946, 205] width 136 height 35
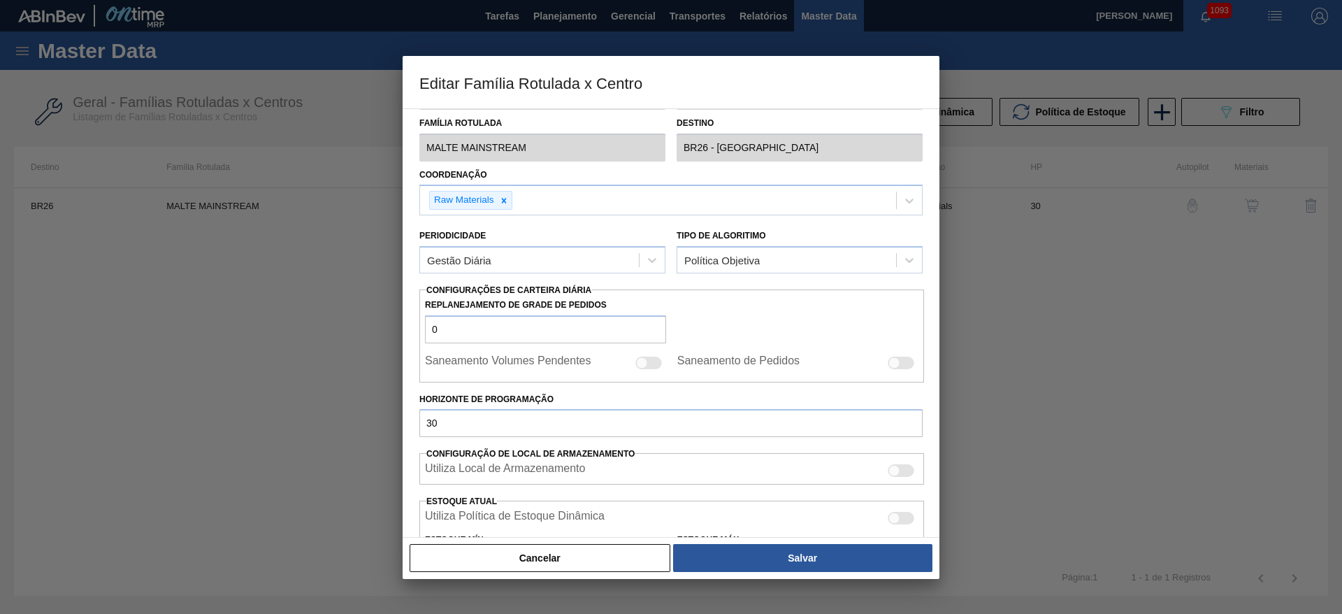
scroll to position [29, 0]
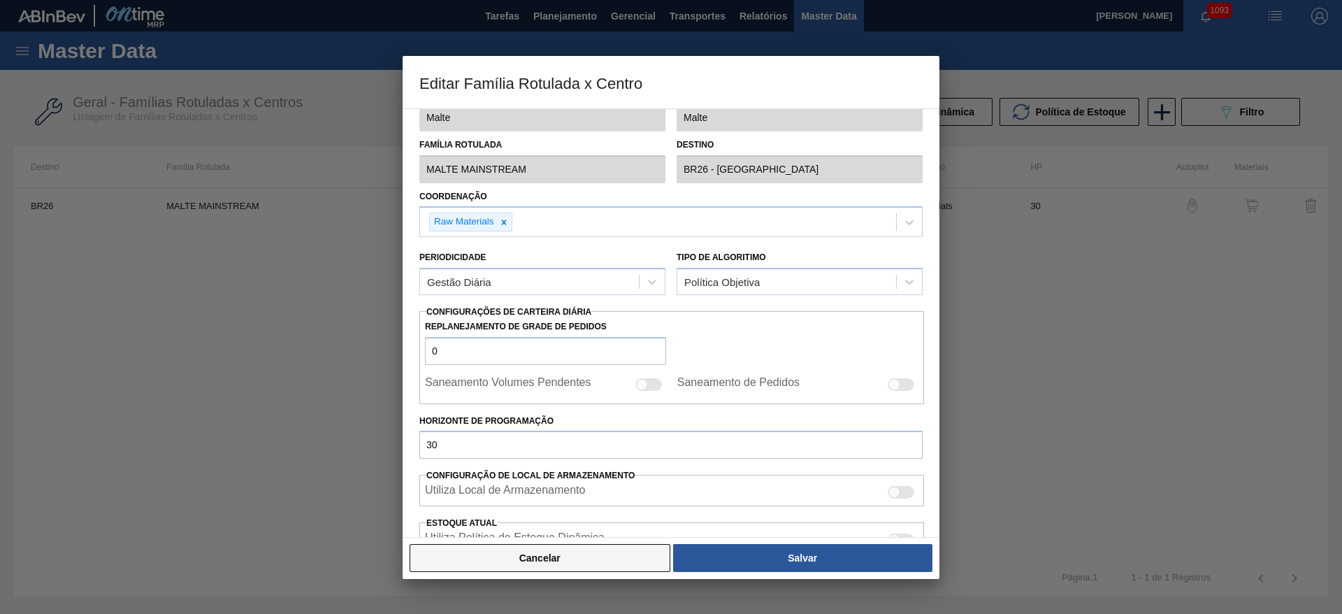
click at [544, 560] on button "Cancelar" at bounding box center [540, 558] width 261 height 28
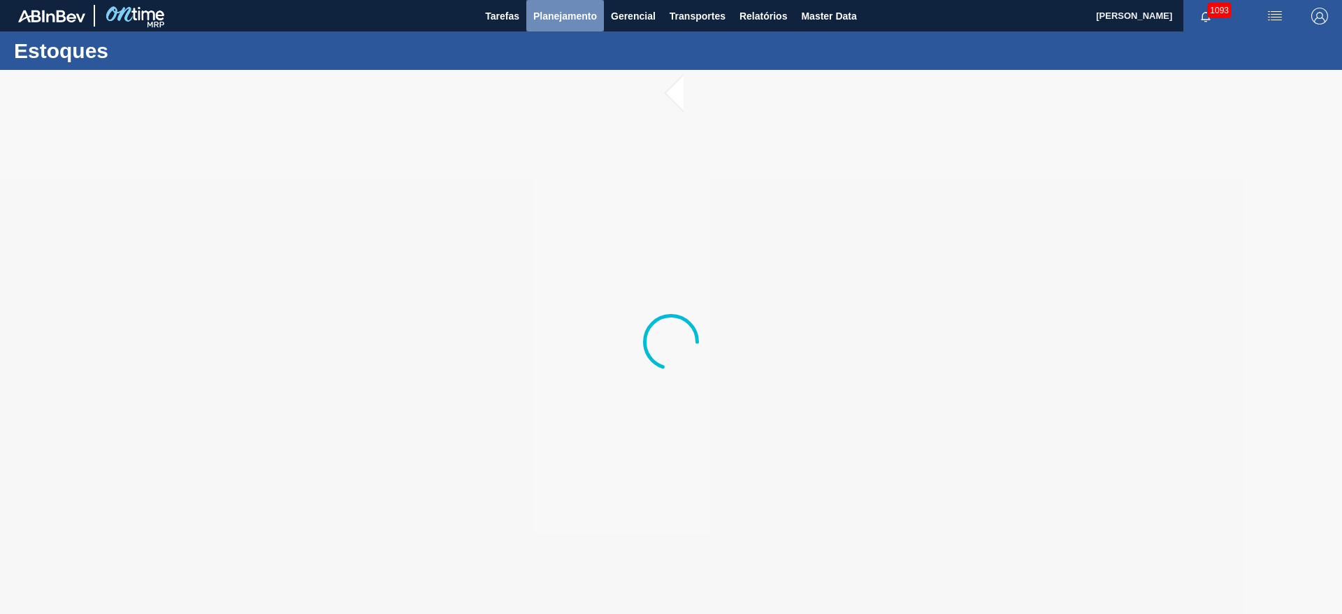
click at [565, 14] on span "Planejamento" at bounding box center [565, 16] width 64 height 17
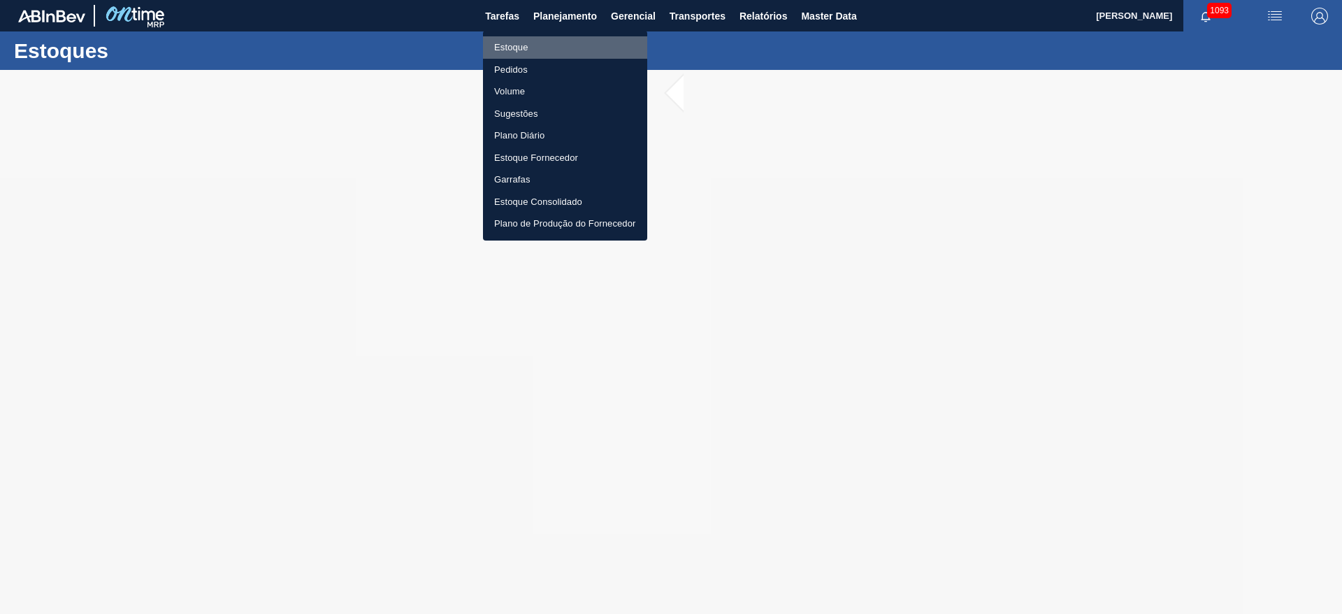
click at [517, 42] on li "Estoque" at bounding box center [565, 47] width 164 height 22
